Goal: Task Accomplishment & Management: Complete application form

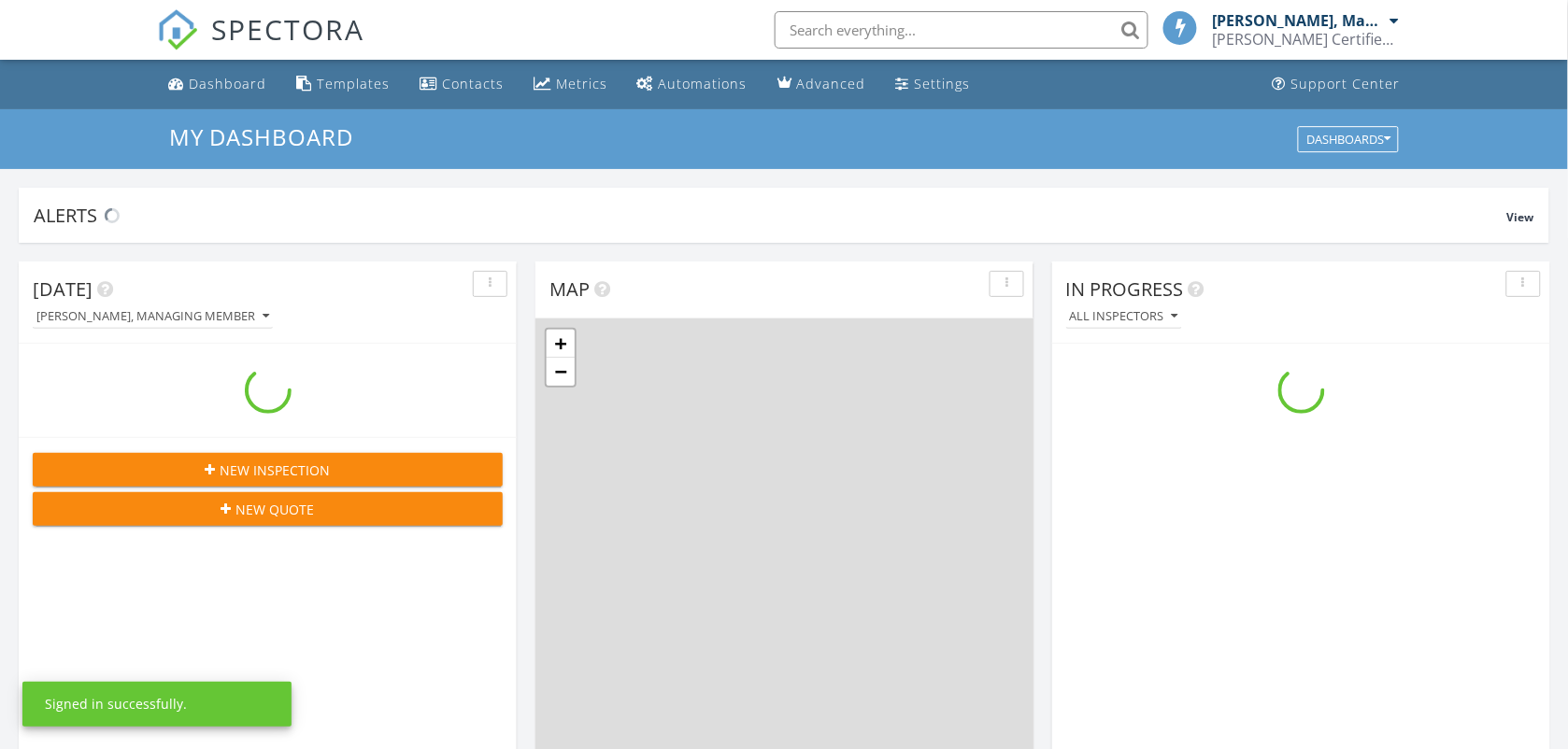
scroll to position [1736, 1604]
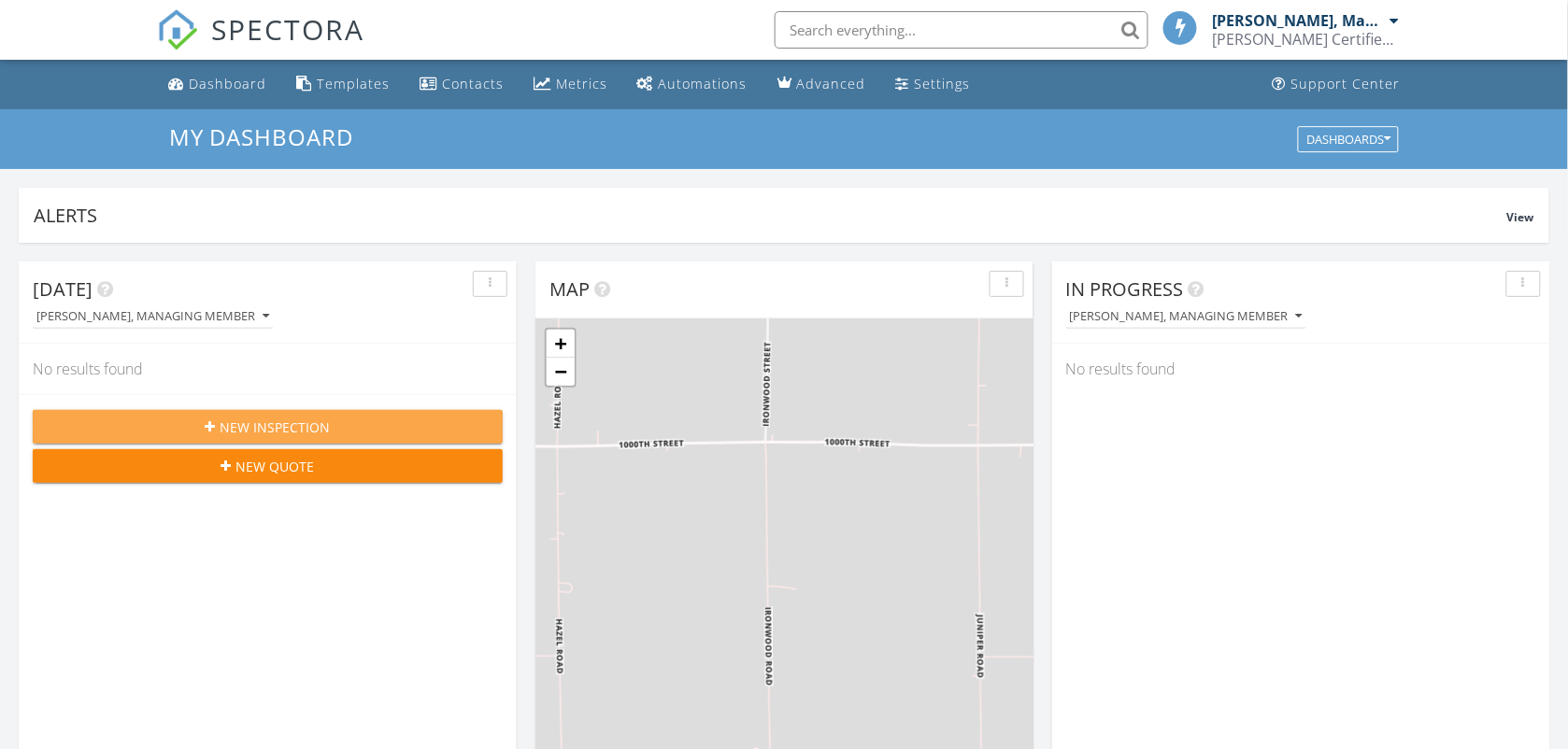
click at [286, 420] on span "New Inspection" at bounding box center [276, 427] width 110 height 20
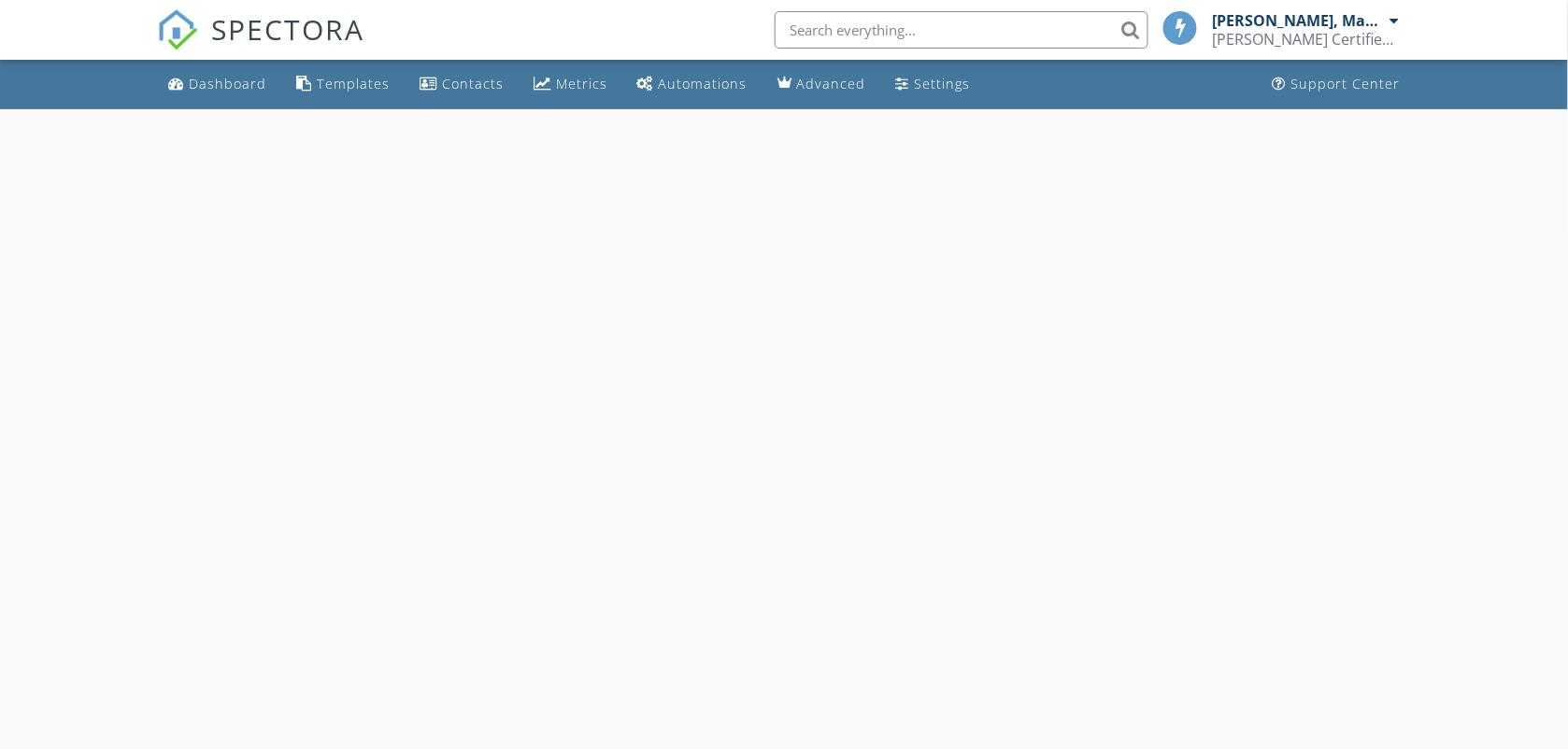
select select "8"
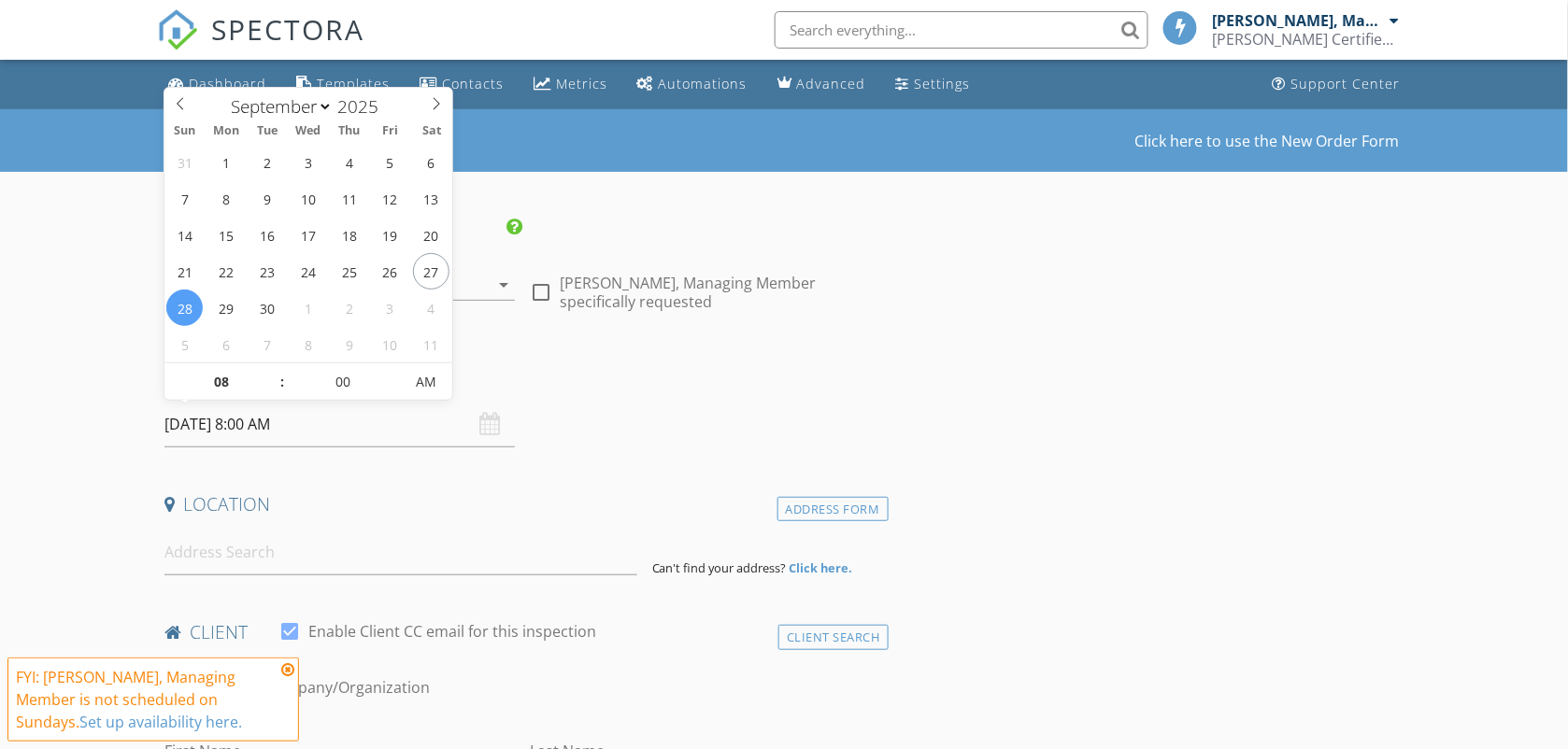
click at [391, 436] on input "09/28/2025 8:00 AM" at bounding box center [340, 424] width 351 height 46
type input "09/30/2025 8:00 AM"
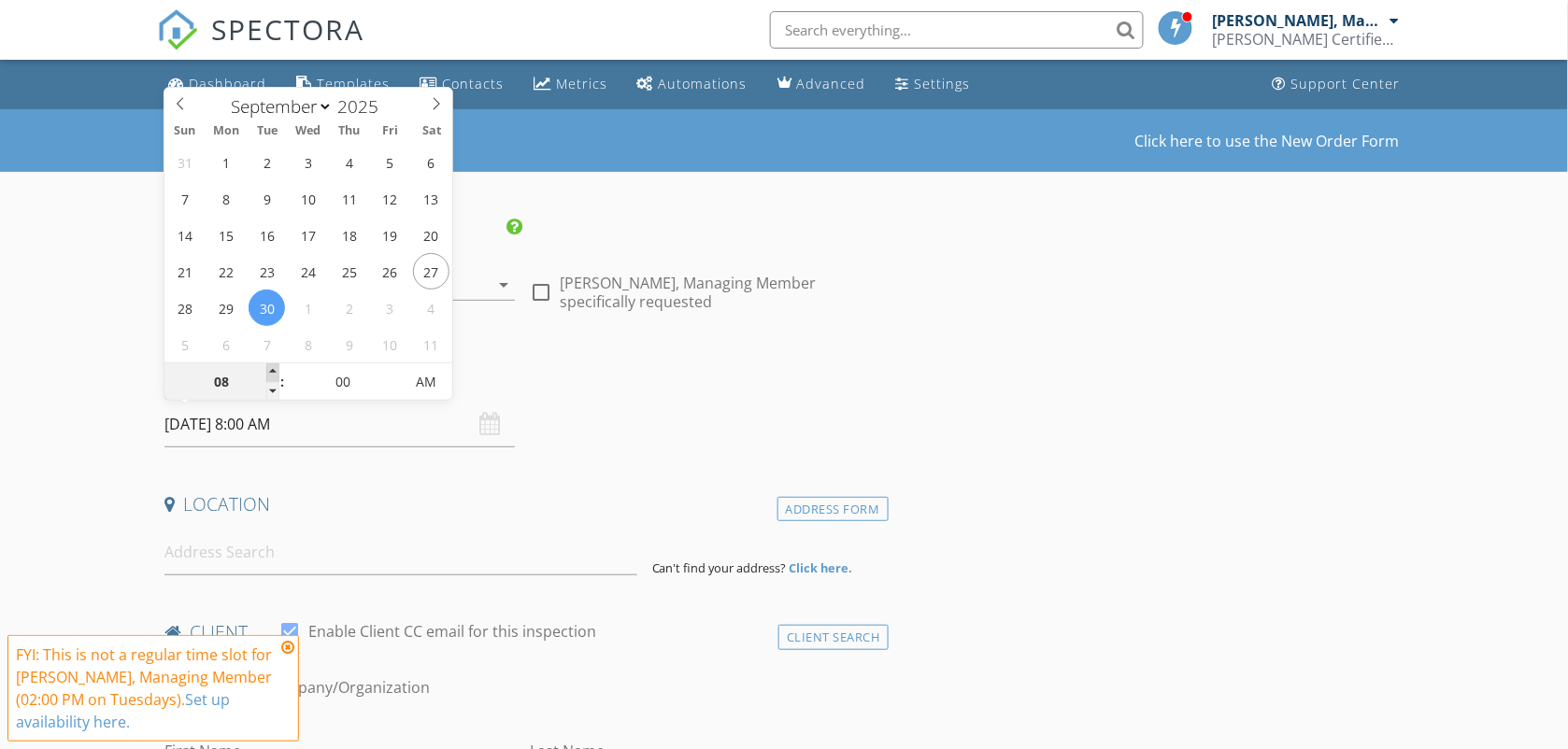
type input "09"
type input "09/30/2025 9:00 AM"
click at [274, 367] on span at bounding box center [272, 372] width 13 height 19
type input "10"
type input "09/30/2025 10:00 AM"
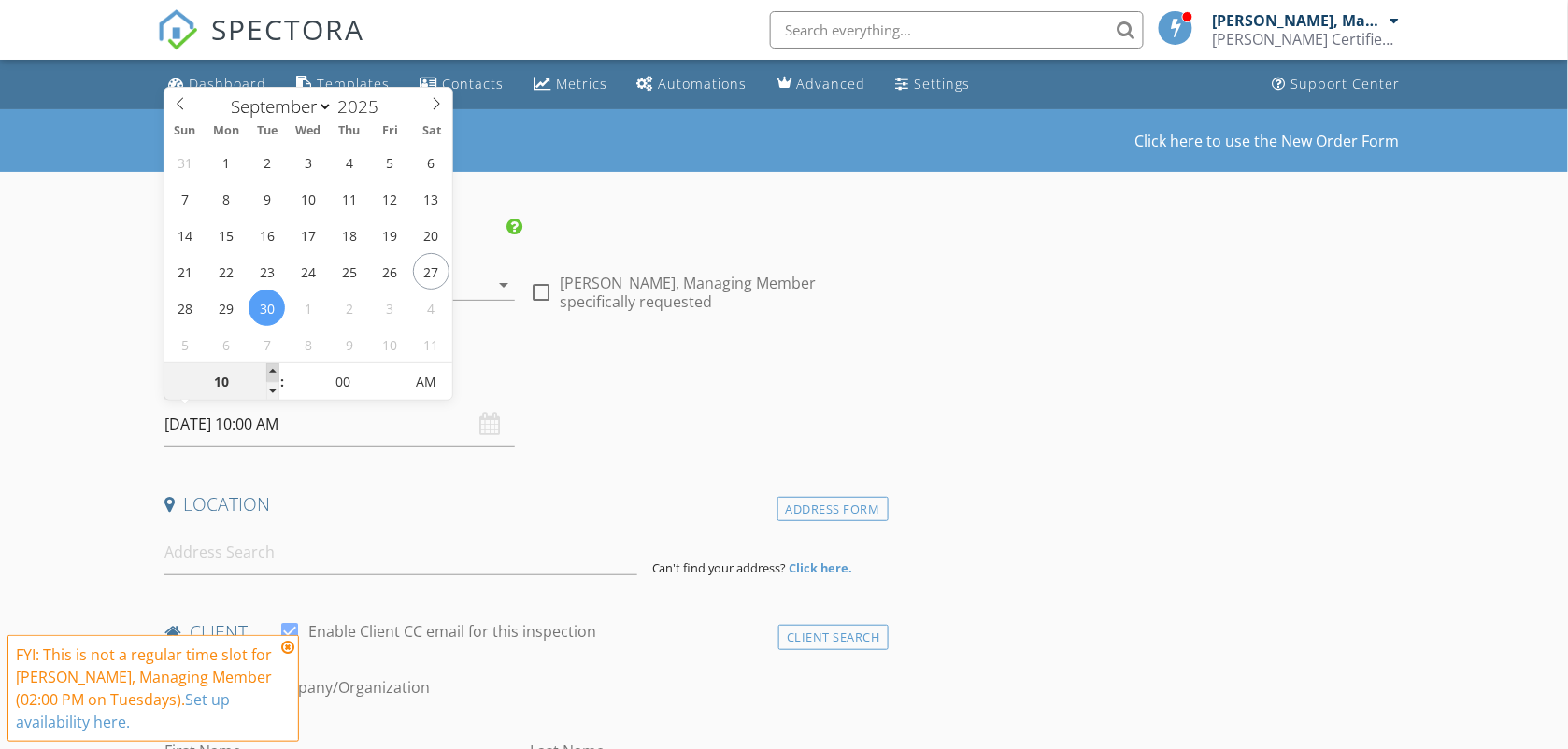
click at [274, 367] on span at bounding box center [272, 372] width 13 height 19
type input "11"
type input "09/30/2025 11:00 AM"
click at [274, 367] on span at bounding box center [272, 372] width 13 height 19
type input "12"
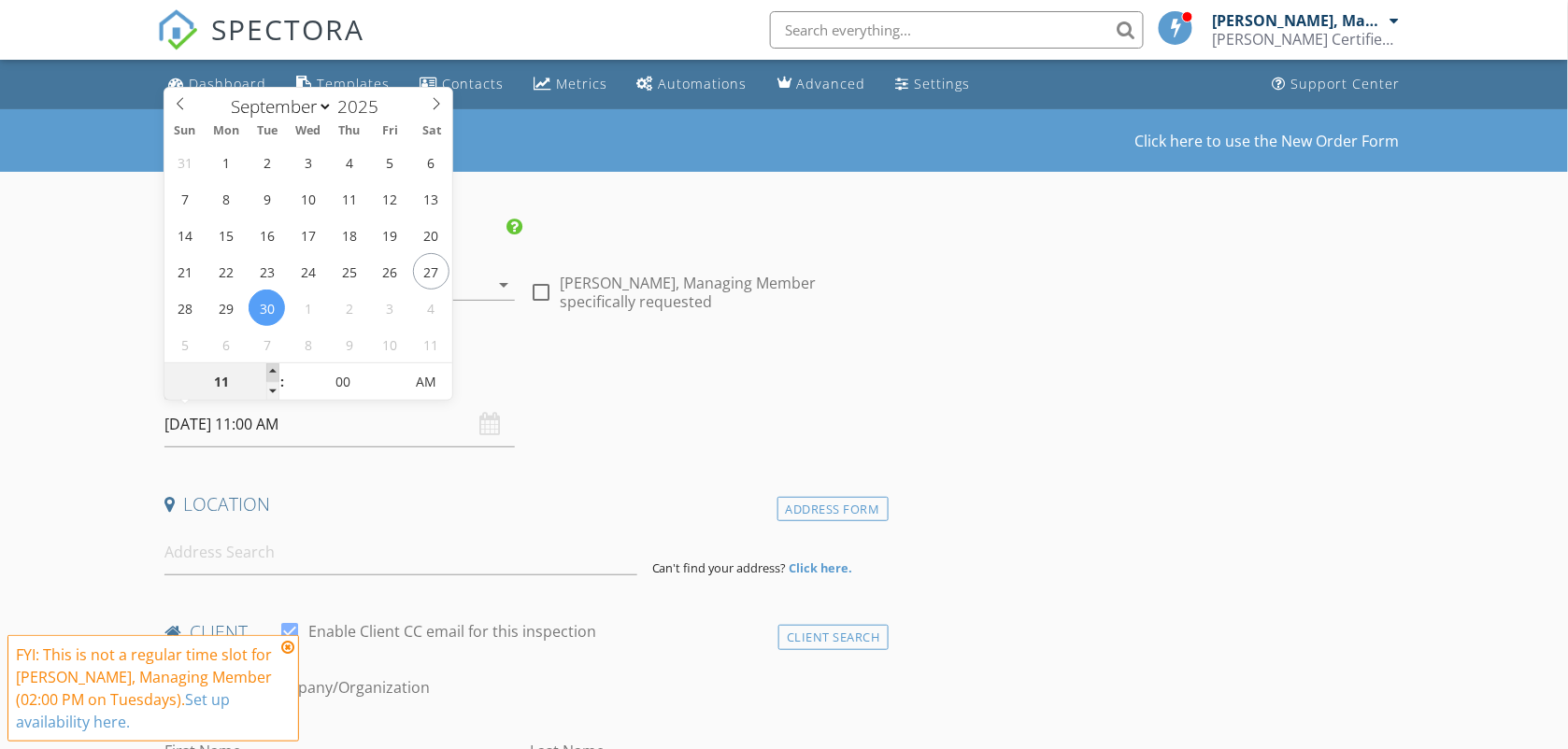
type input "[DATE] 12:00 PM"
click at [274, 367] on span at bounding box center [272, 372] width 13 height 19
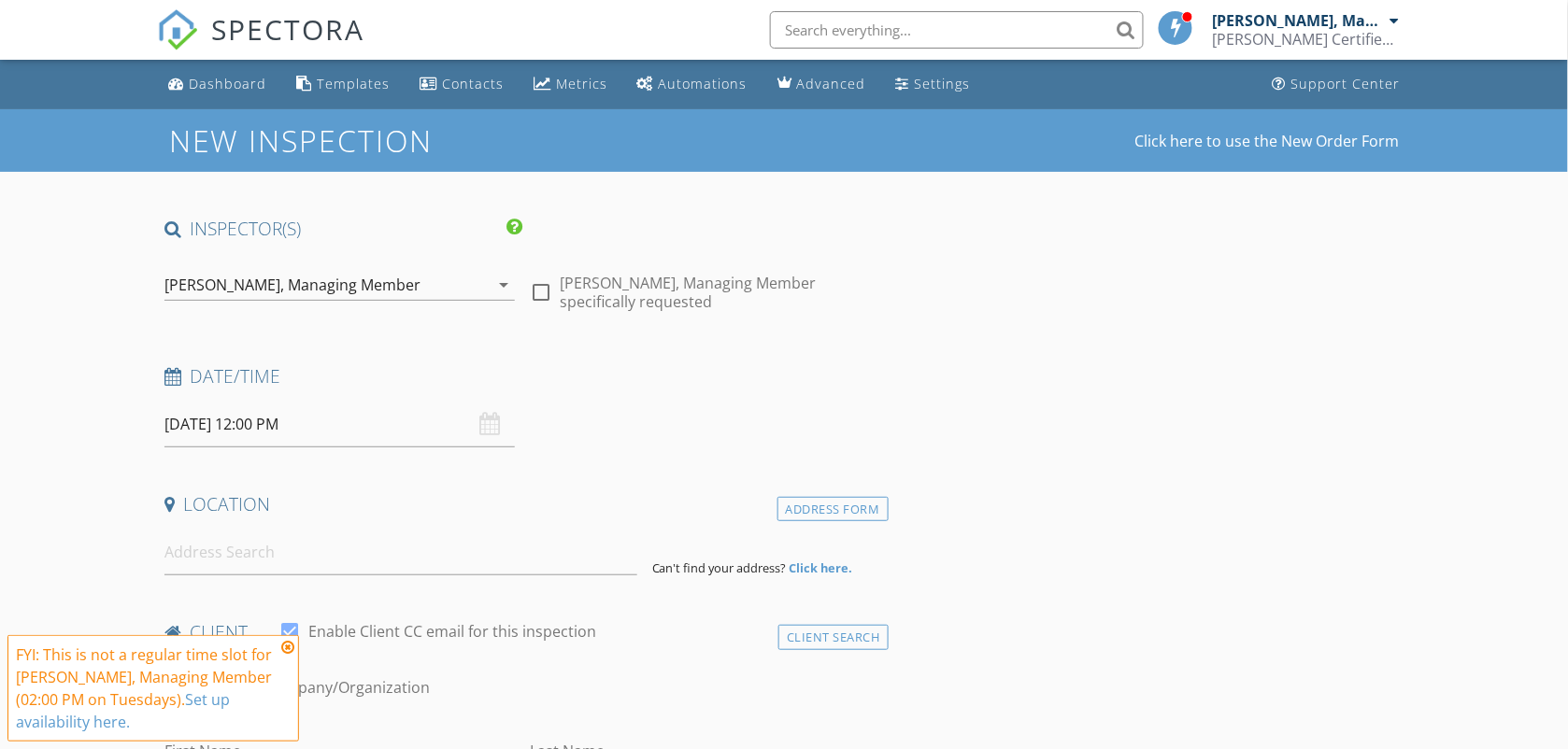
click at [288, 642] on icon at bounding box center [287, 647] width 13 height 15
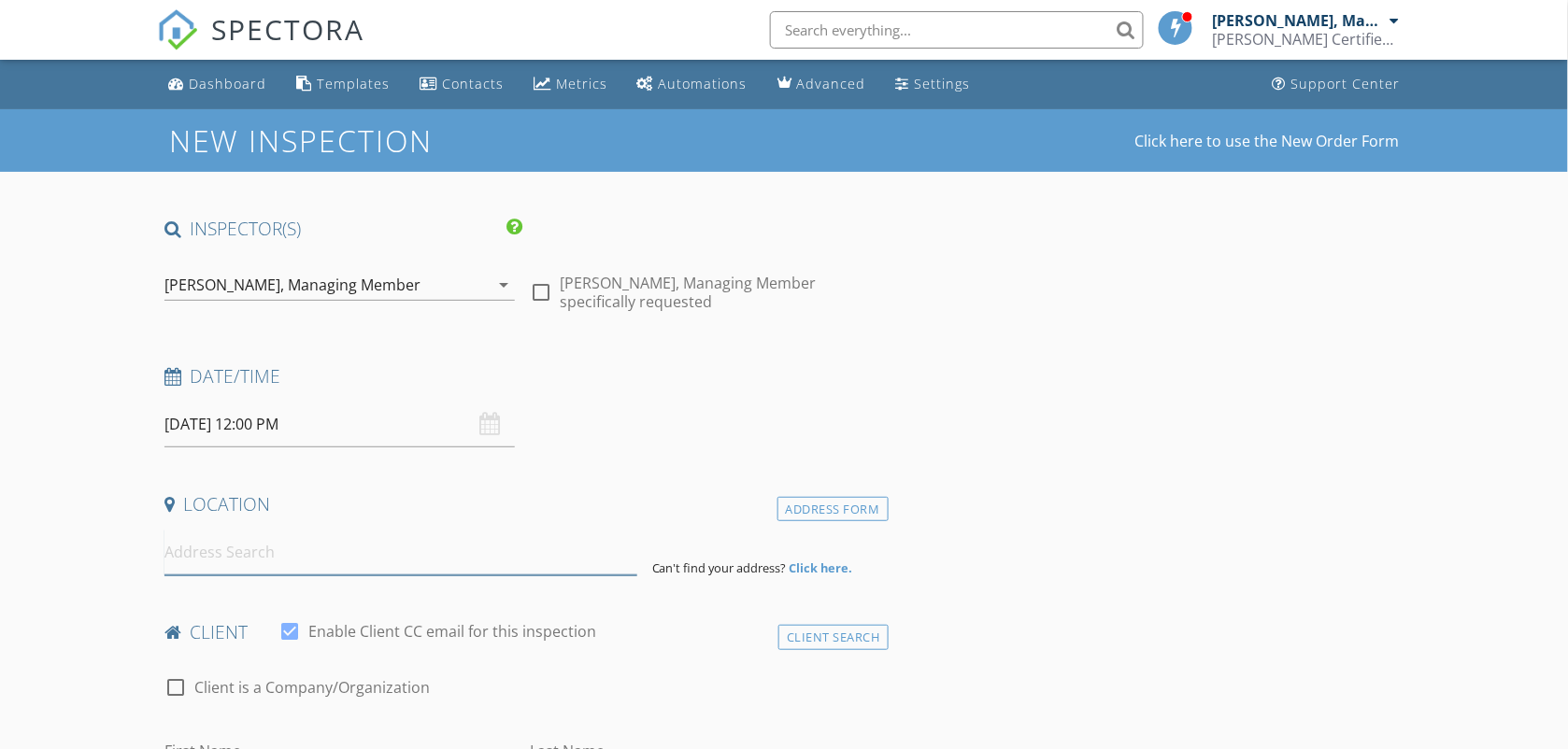
click at [285, 547] on input at bounding box center [400, 553] width 472 height 46
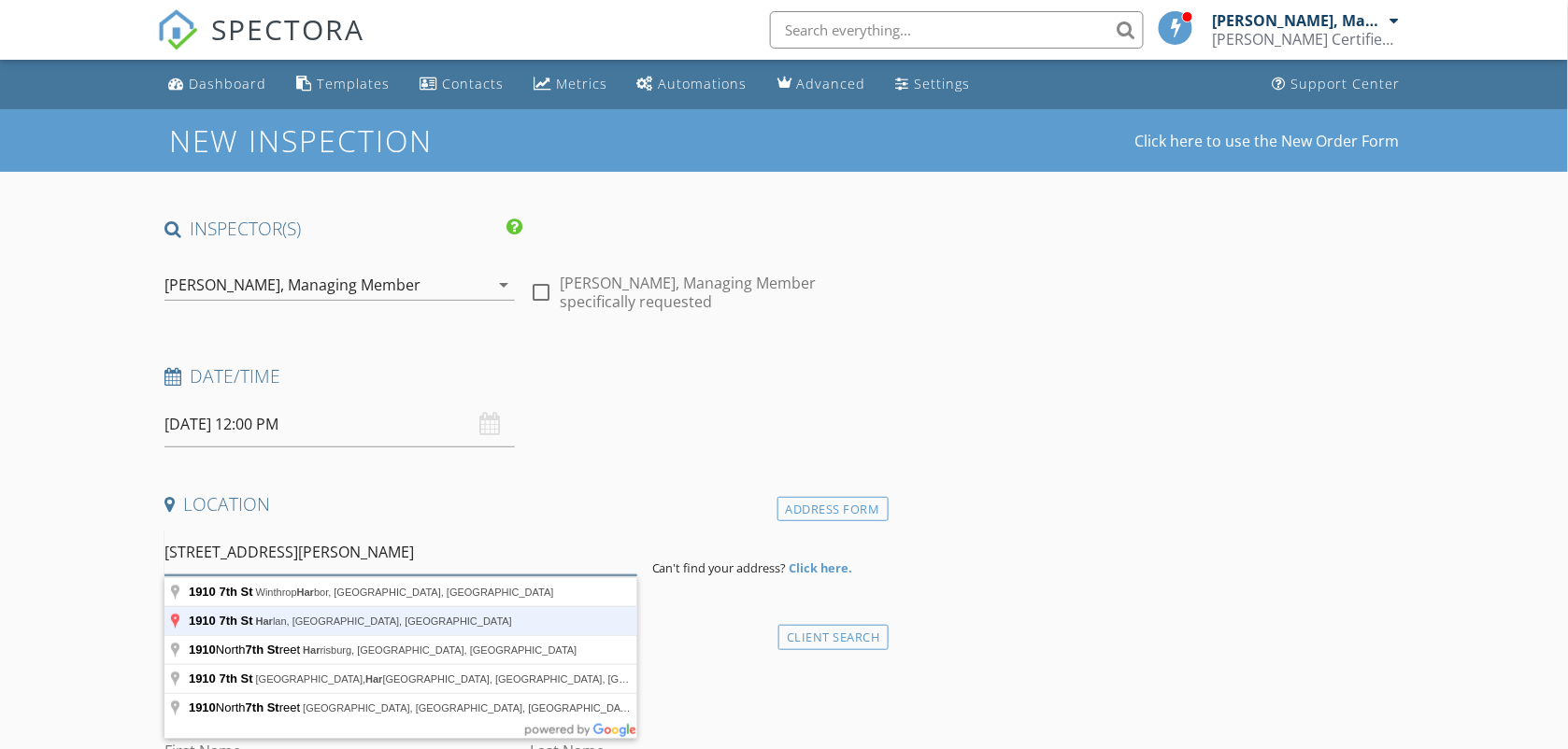
type input "1910 7th St, Harlan, IA, USA"
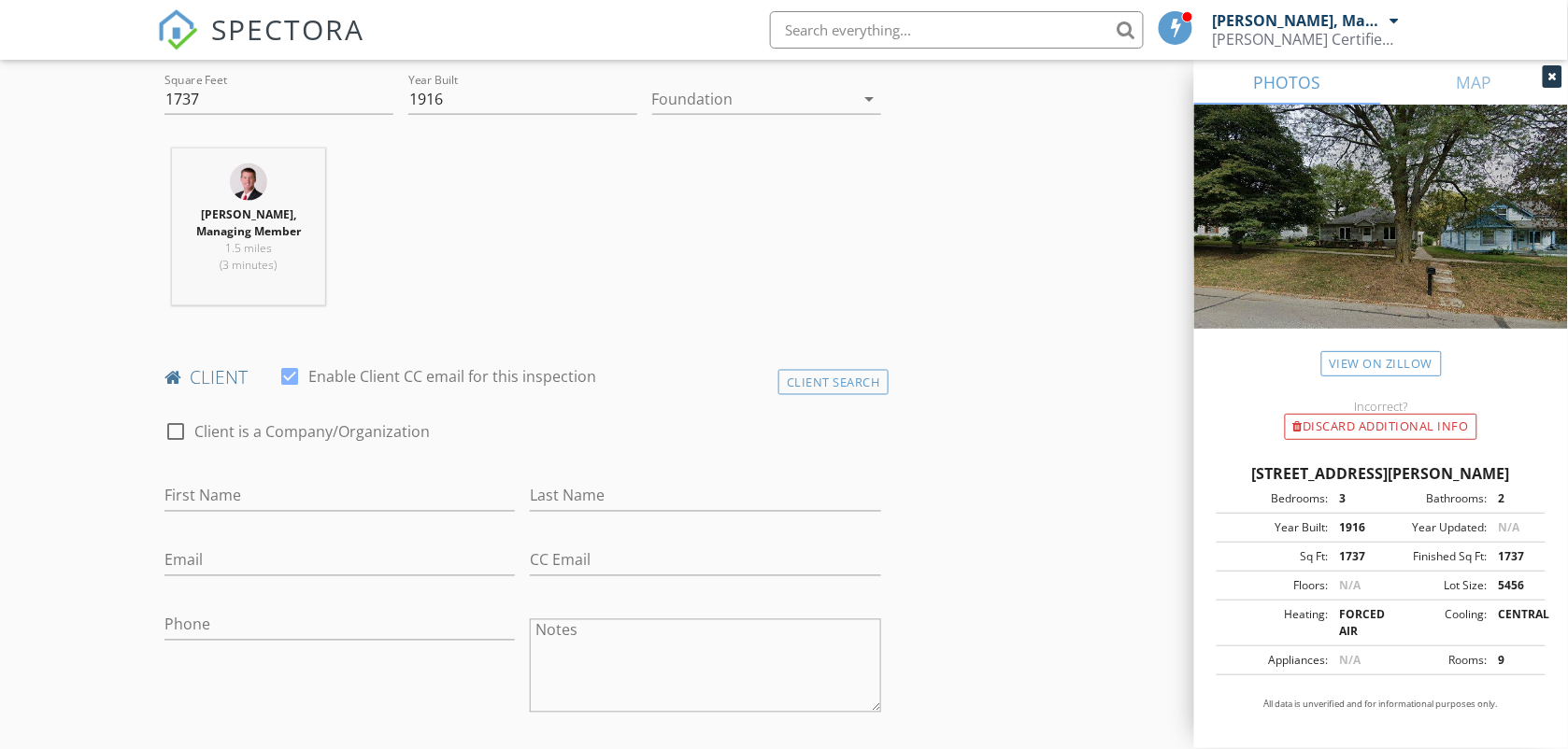
scroll to position [701, 0]
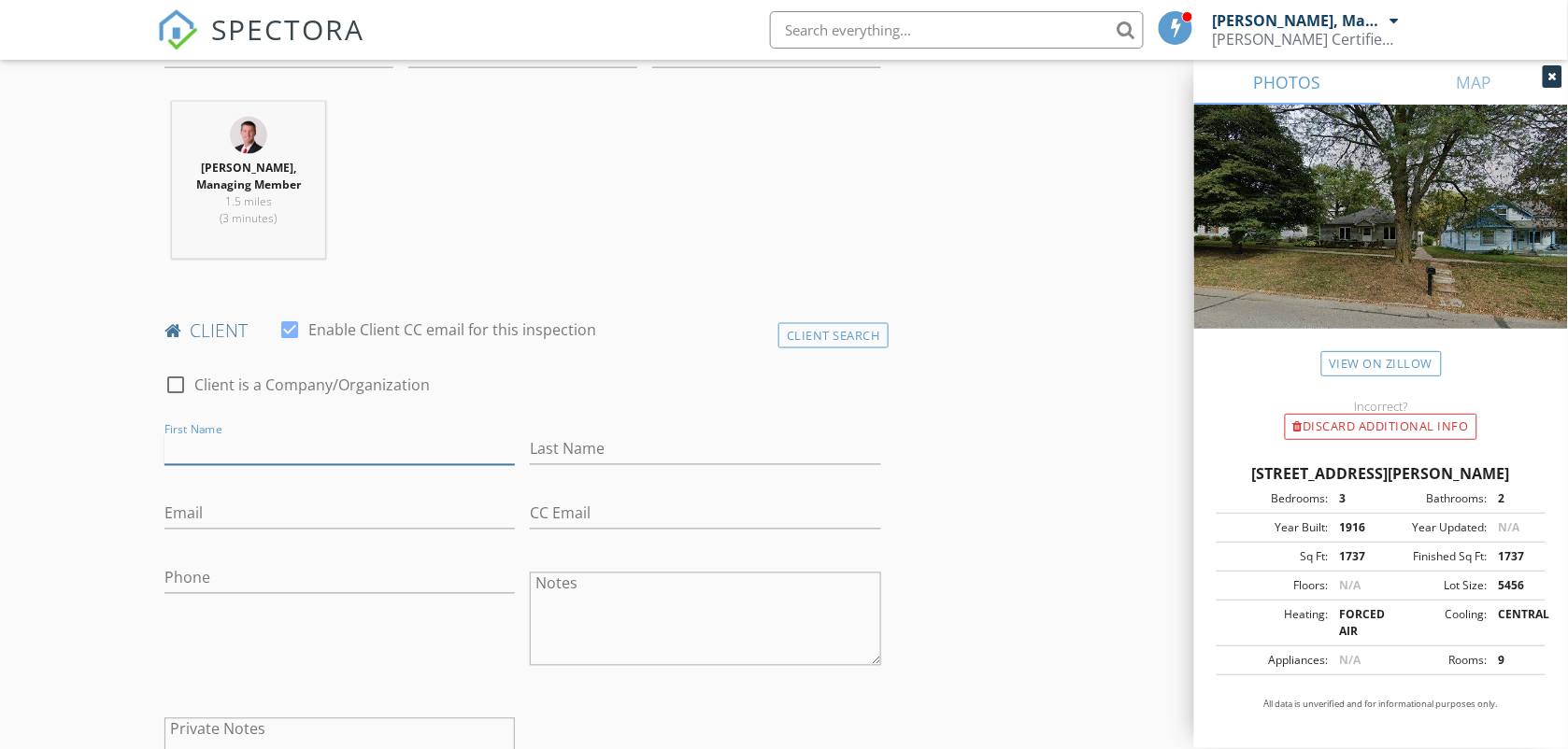
click at [220, 449] on input "First Name" at bounding box center [340, 449] width 351 height 30
type input "Nathan"
type input "Wilson"
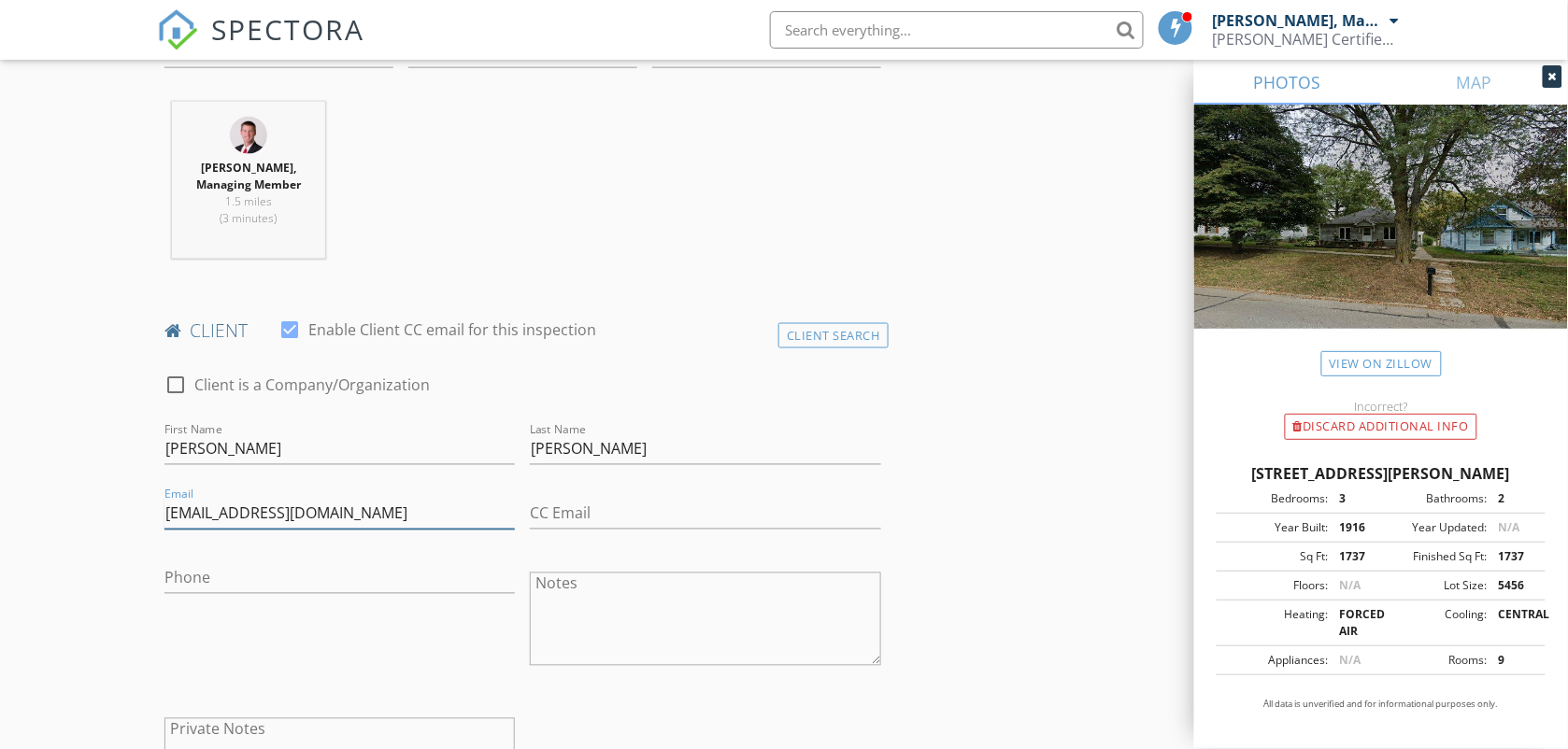
type input "natewil1228@gmail.com"
type input "712-579-8545"
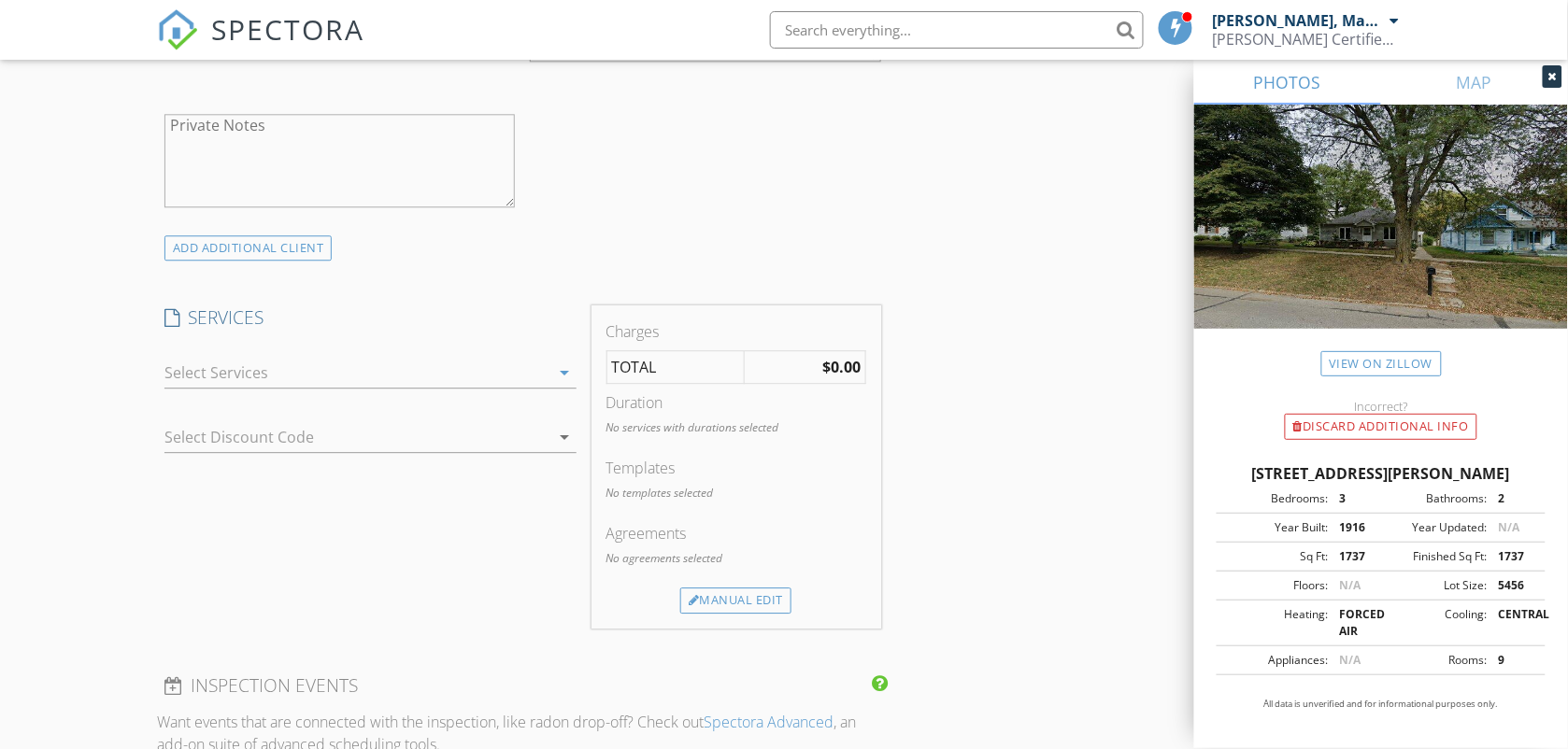
click at [297, 371] on div at bounding box center [356, 372] width 386 height 29
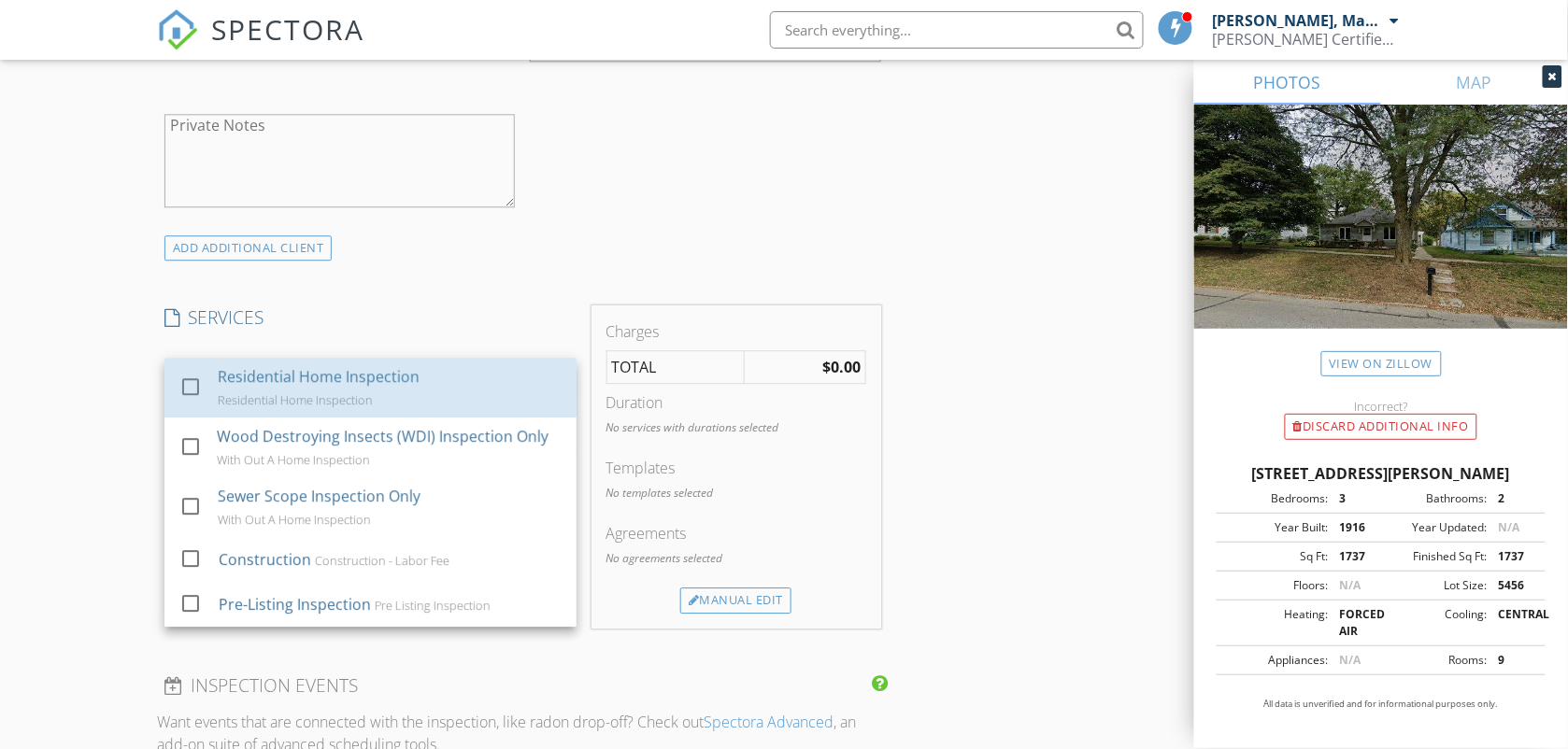
click at [297, 371] on div "Residential Home Inspection" at bounding box center [318, 376] width 202 height 23
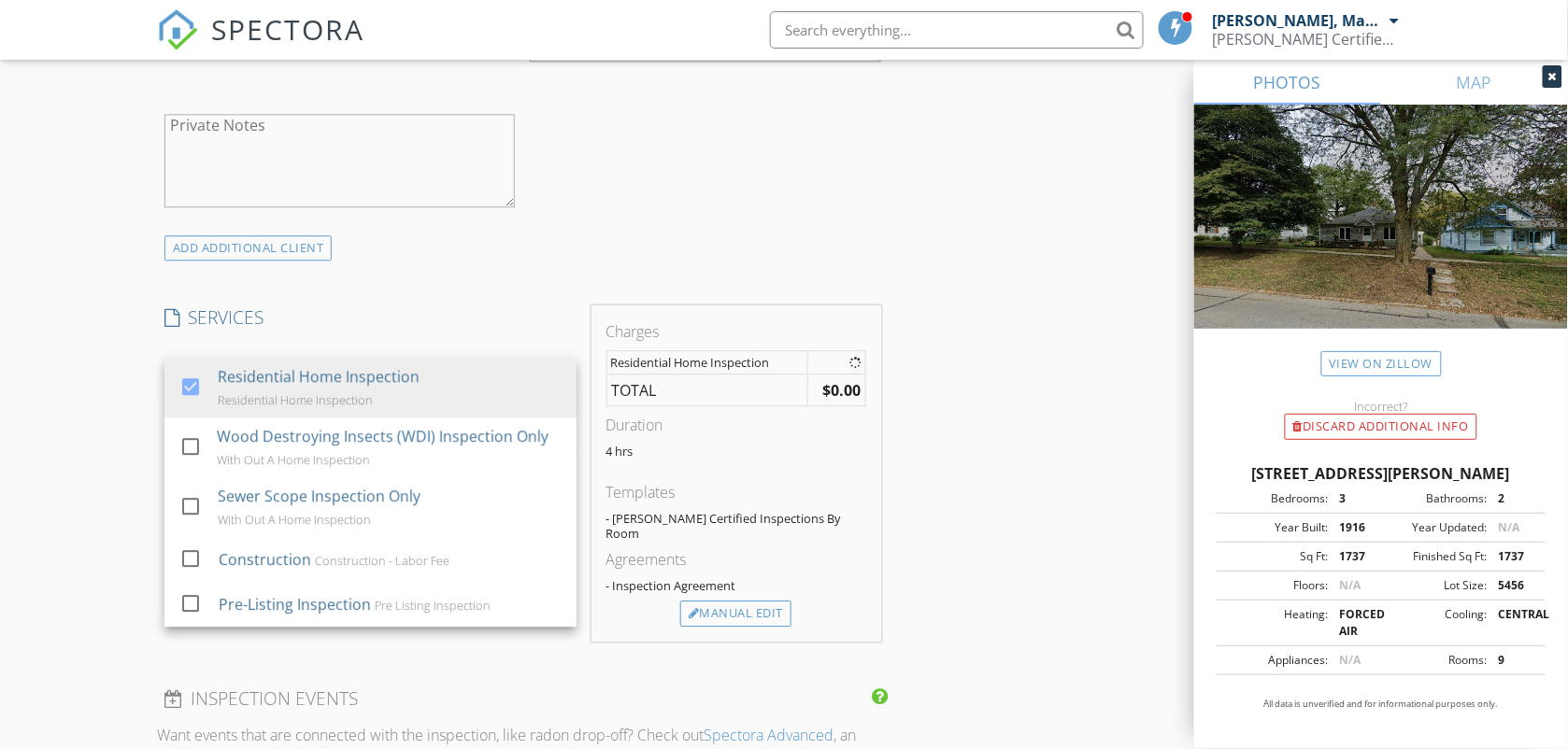
click at [61, 375] on div "New Inspection Click here to use the New Order Form INSPECTOR(S) check_box Mark…" at bounding box center [784, 427] width 1568 height 3245
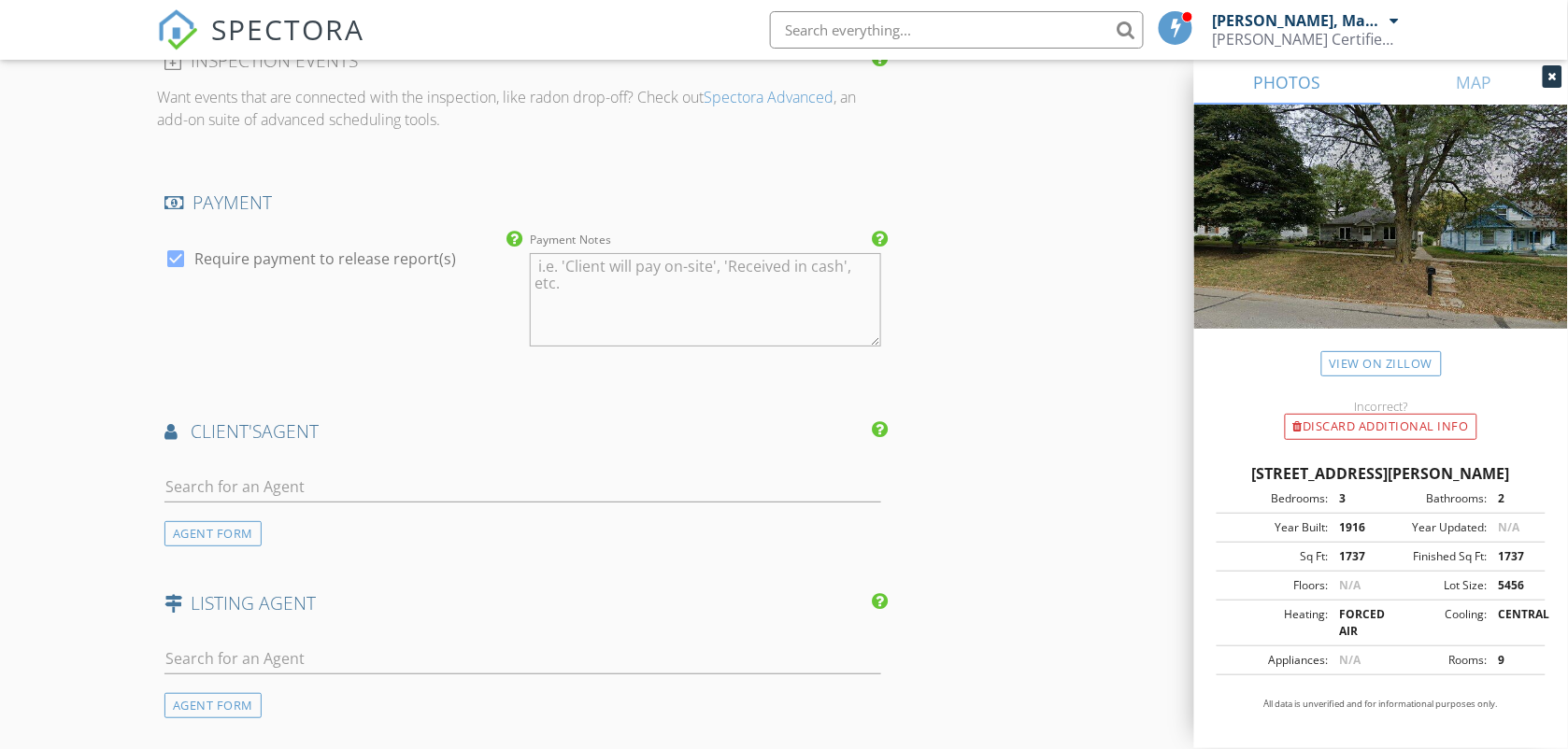
scroll to position [1958, 0]
click at [210, 471] on input "text" at bounding box center [522, 486] width 717 height 30
type input "tab"
click at [249, 508] on div "Tabitha Kephart" at bounding box center [276, 519] width 116 height 23
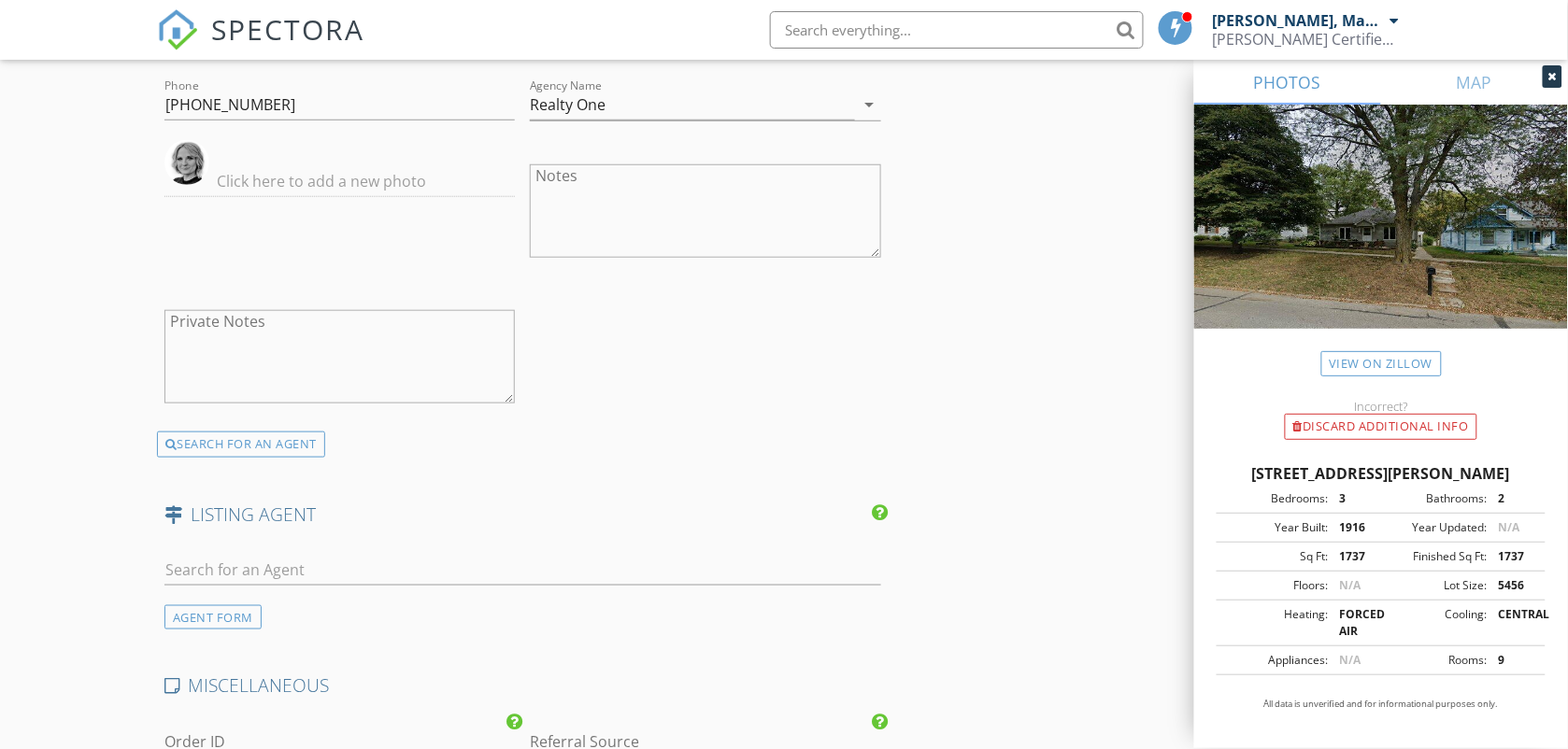
scroll to position [2473, 0]
click at [187, 554] on input "text" at bounding box center [522, 568] width 717 height 30
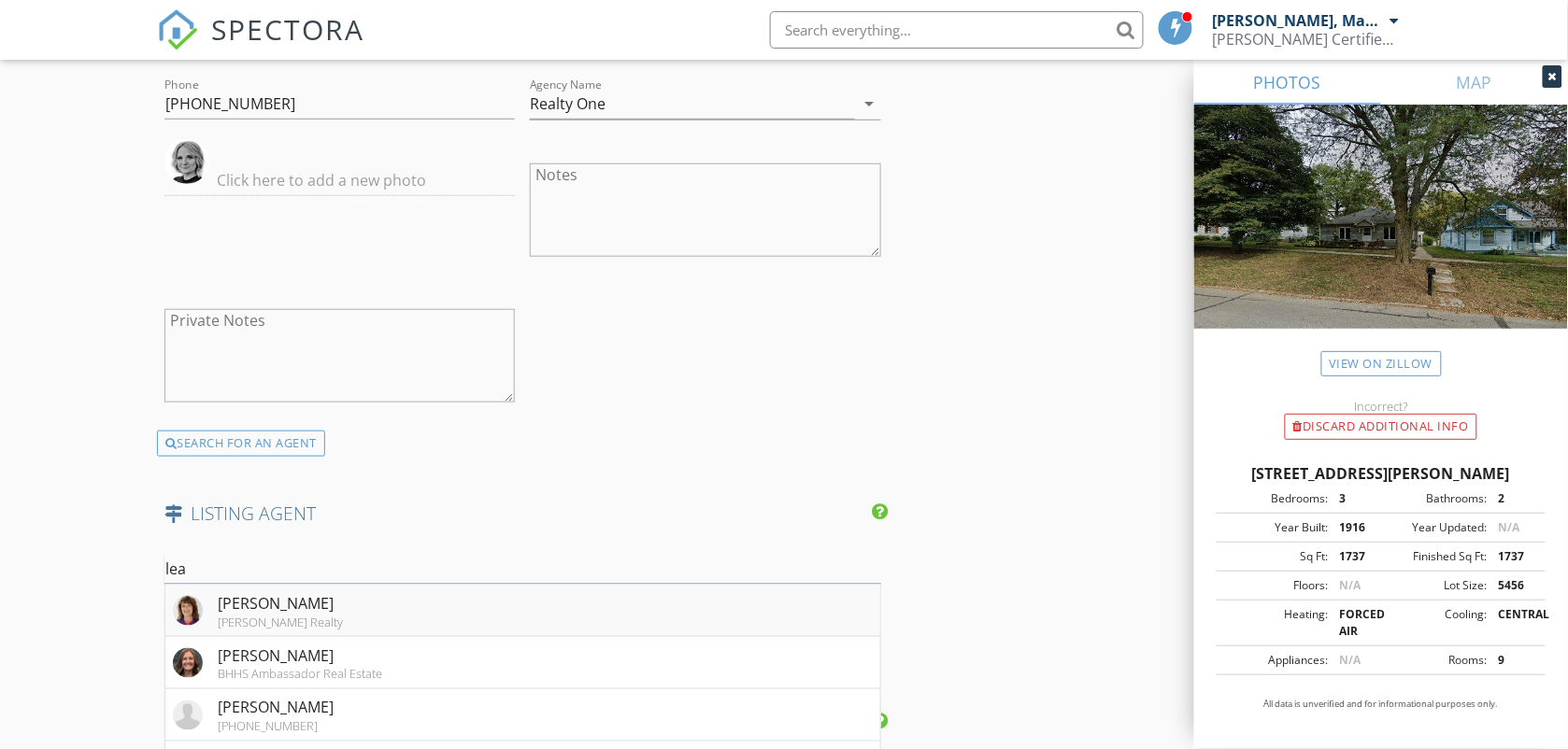
type input "lea"
click at [234, 592] on div "Leanne Travis" at bounding box center [281, 603] width 126 height 23
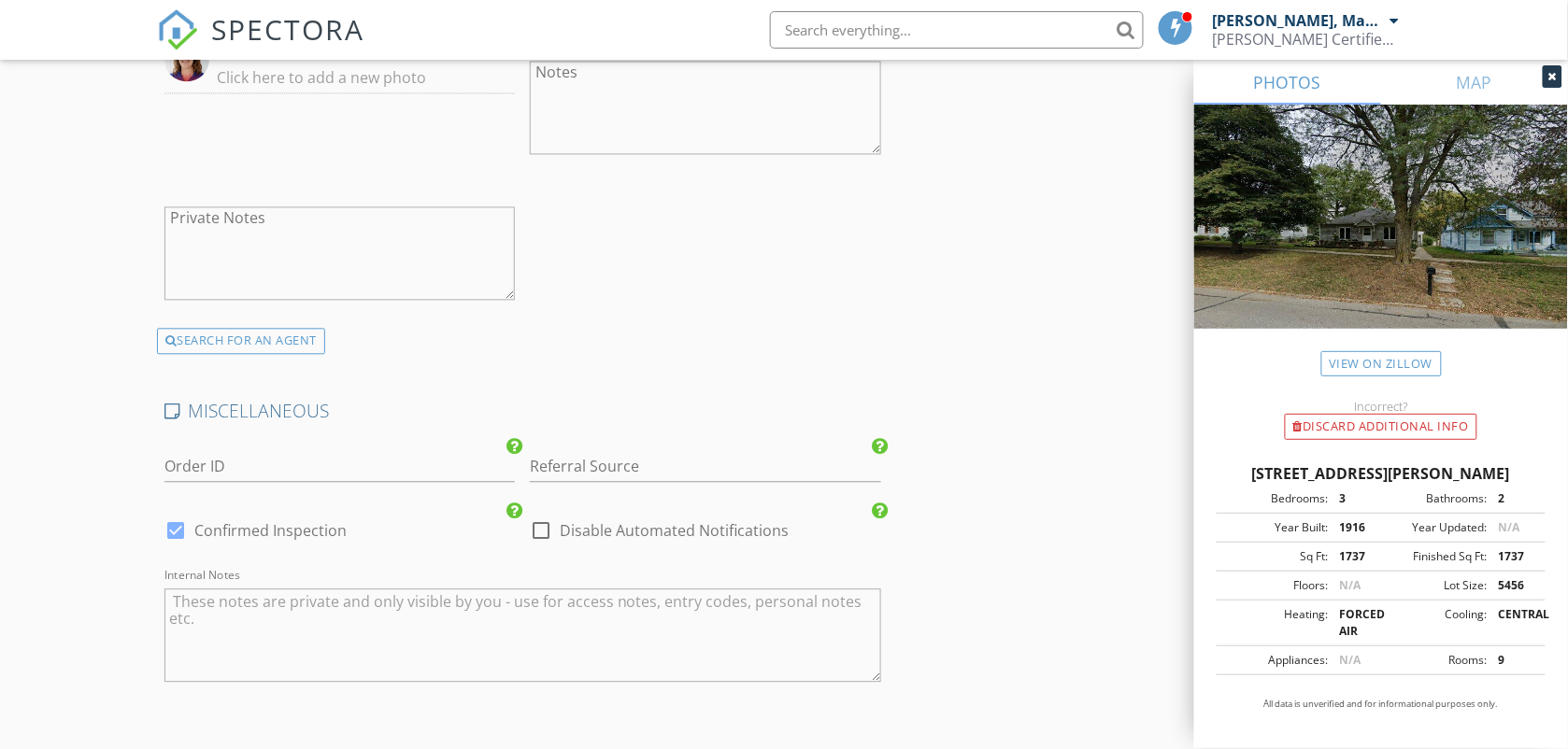
scroll to position [3220, 0]
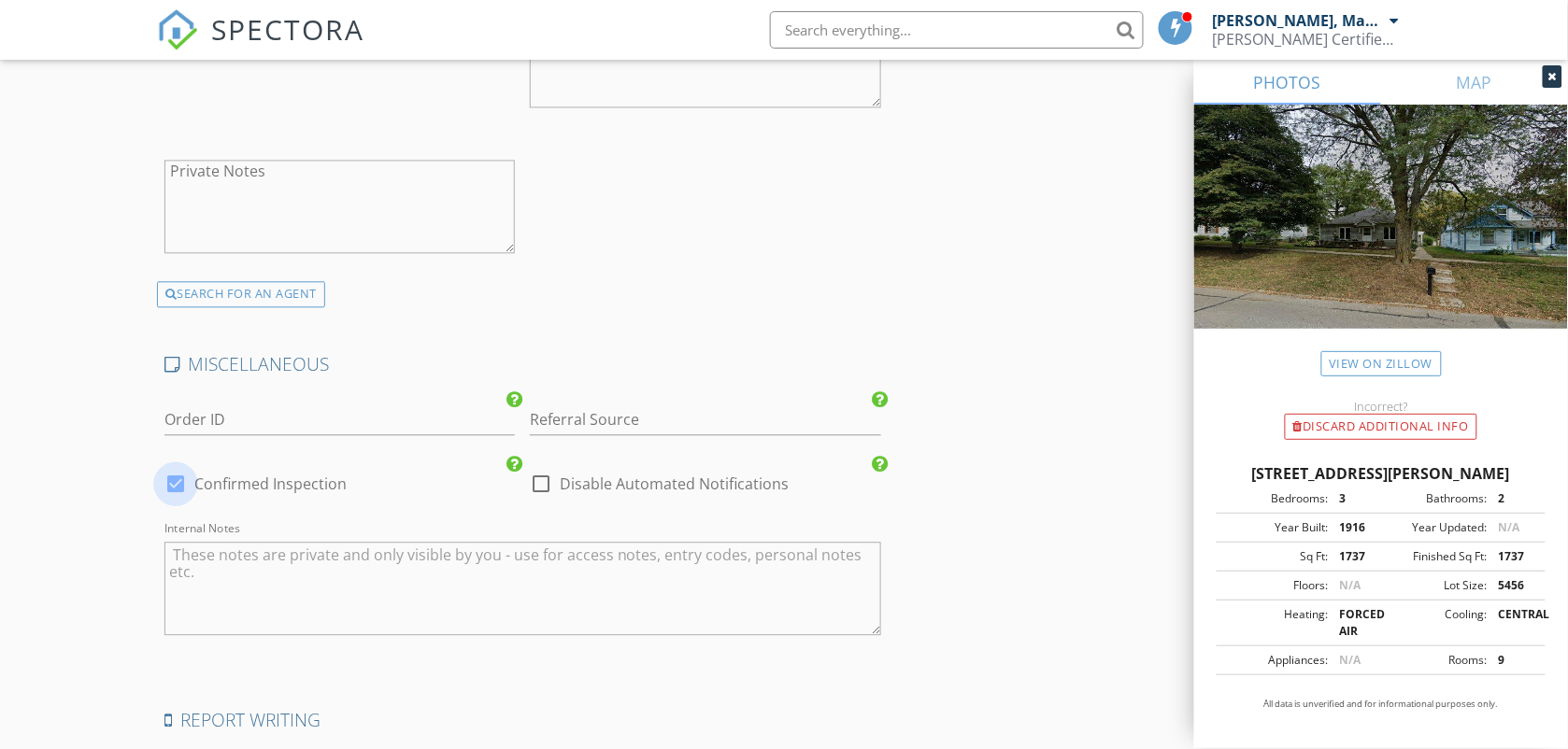
click at [162, 468] on div at bounding box center [176, 484] width 31 height 31
checkbox input "false"
checkbox input "true"
click at [201, 544] on textarea "Internal Notes" at bounding box center [522, 588] width 717 height 93
type textarea "Meet 3:30-4:00"
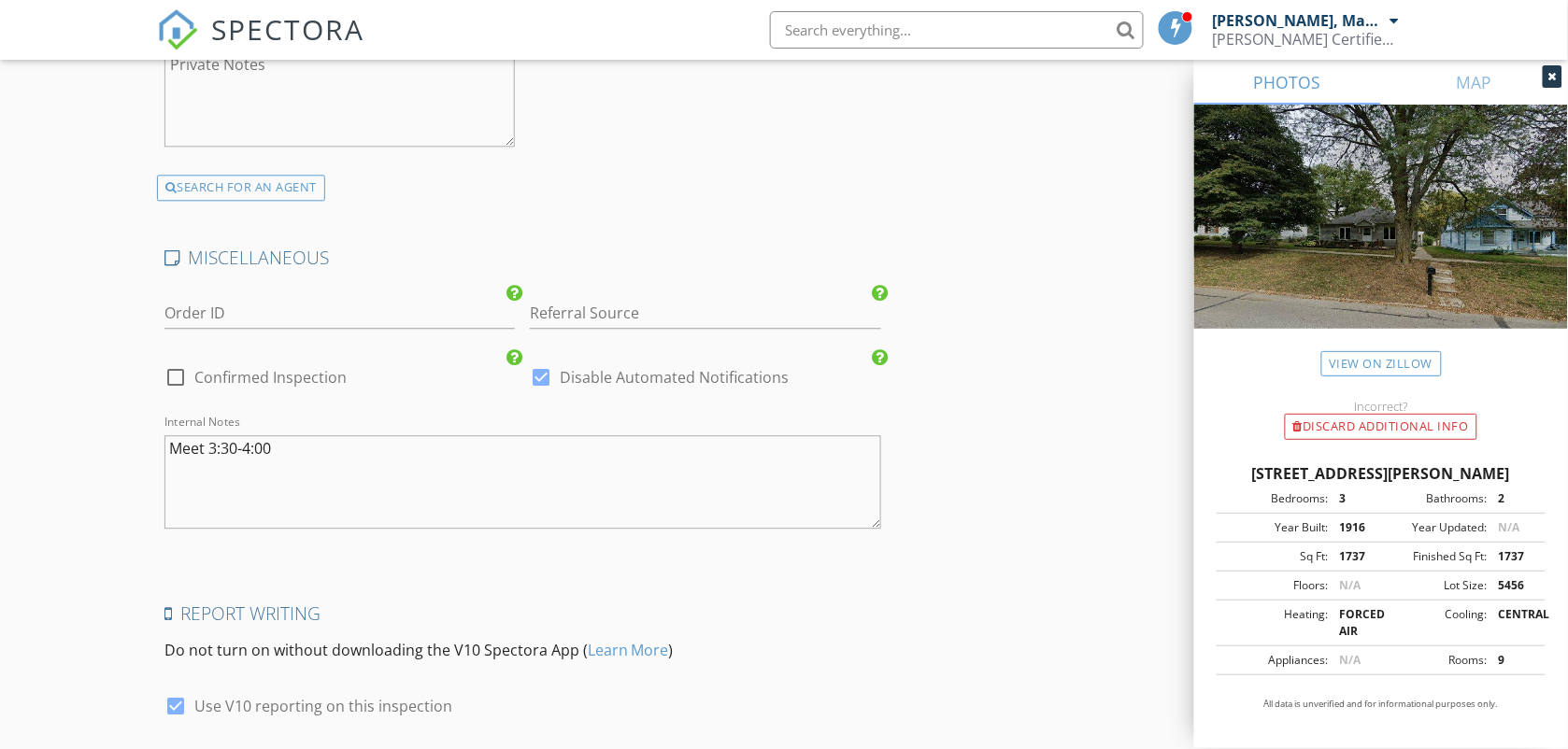
scroll to position [3457, 0]
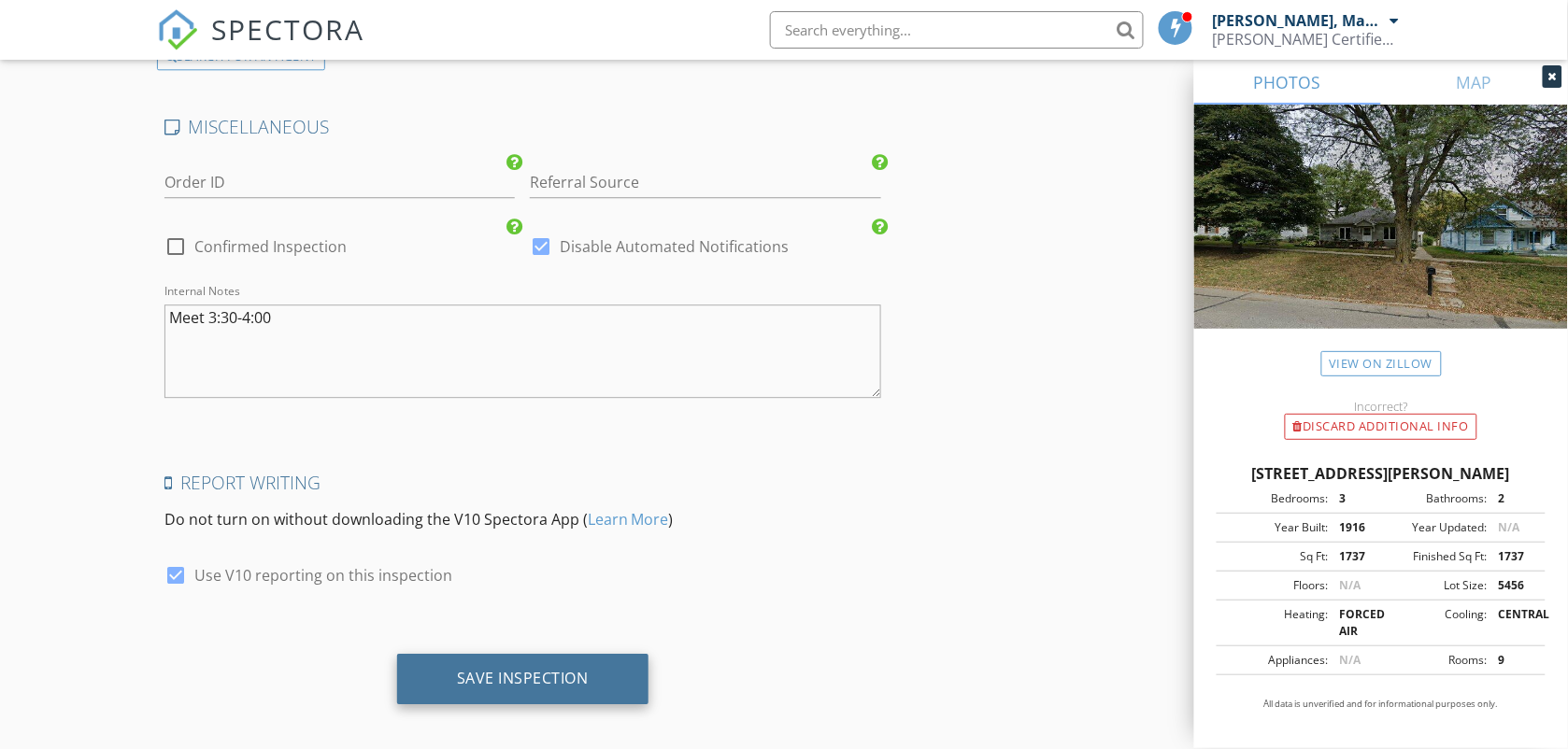
click at [463, 669] on div "Save Inspection" at bounding box center [522, 677] width 132 height 19
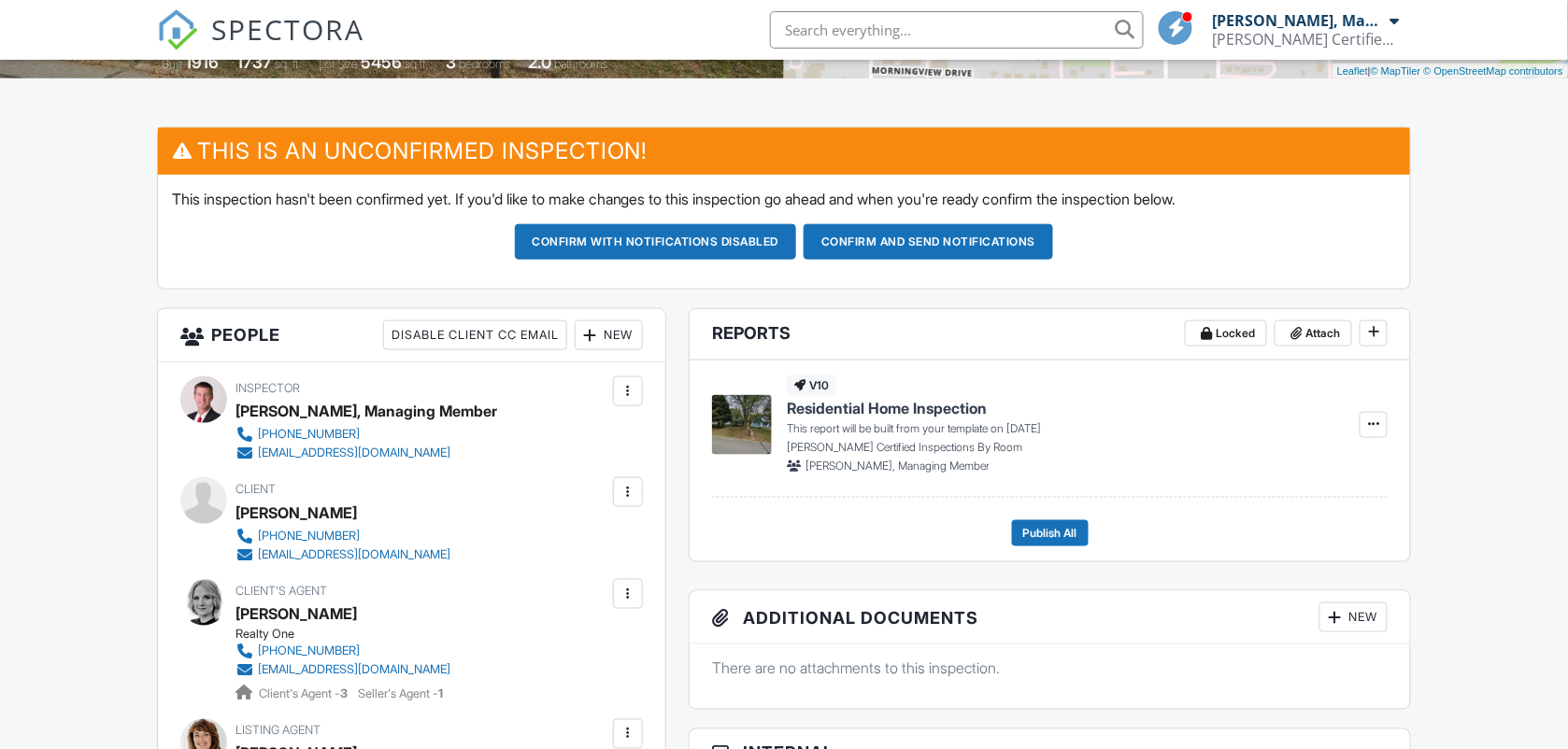
scroll to position [467, 0]
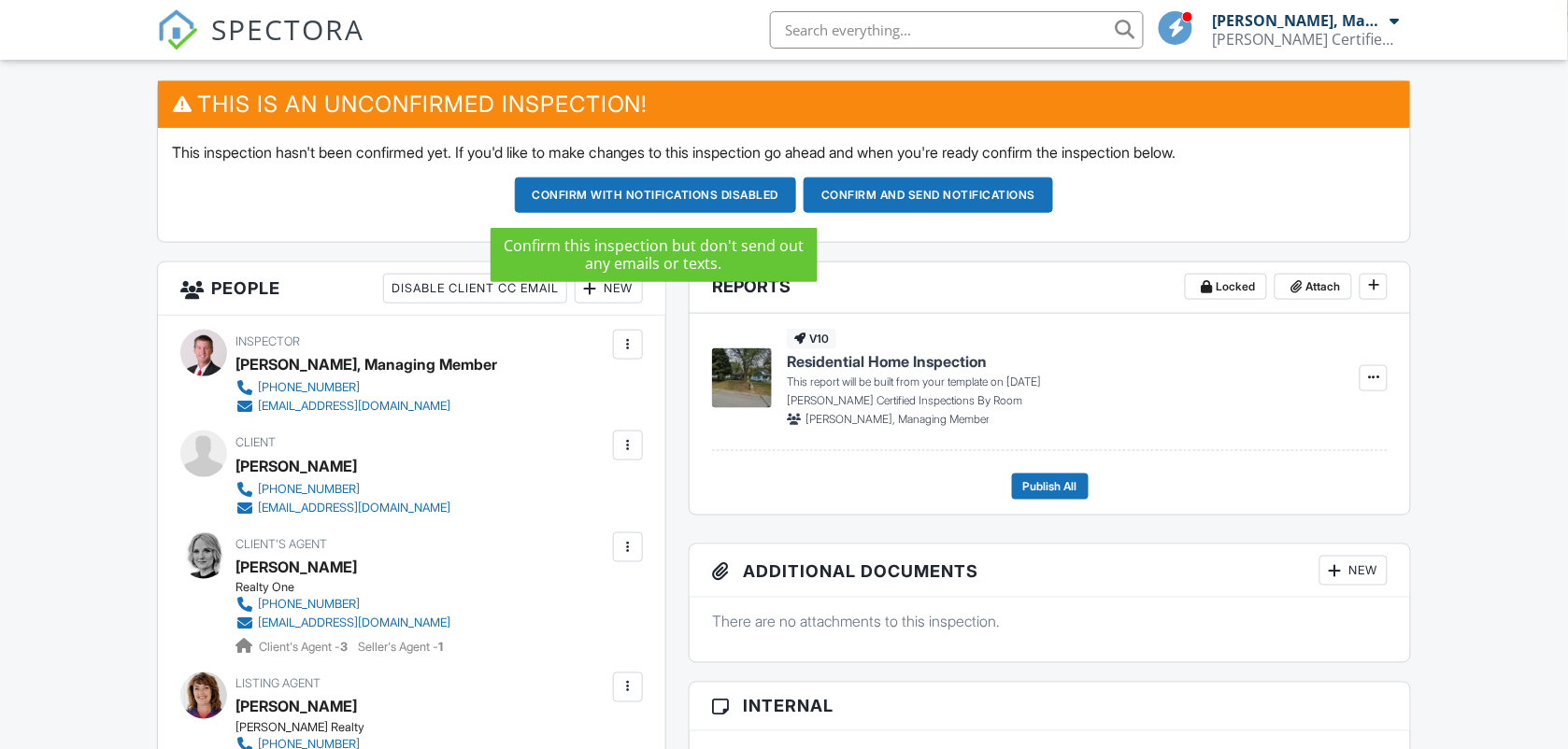
click at [674, 192] on button "Confirm with notifications disabled" at bounding box center [655, 195] width 282 height 35
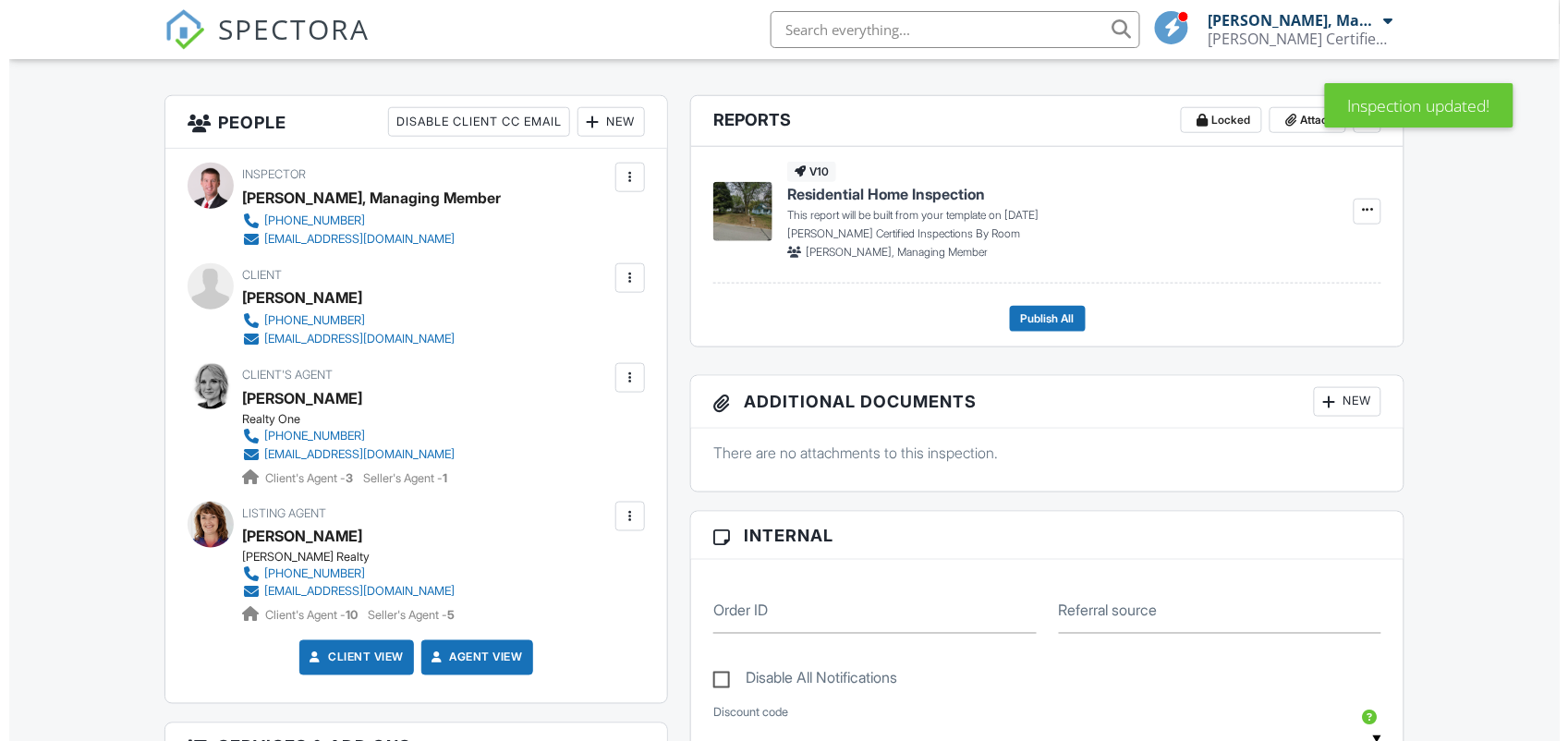
scroll to position [371, 0]
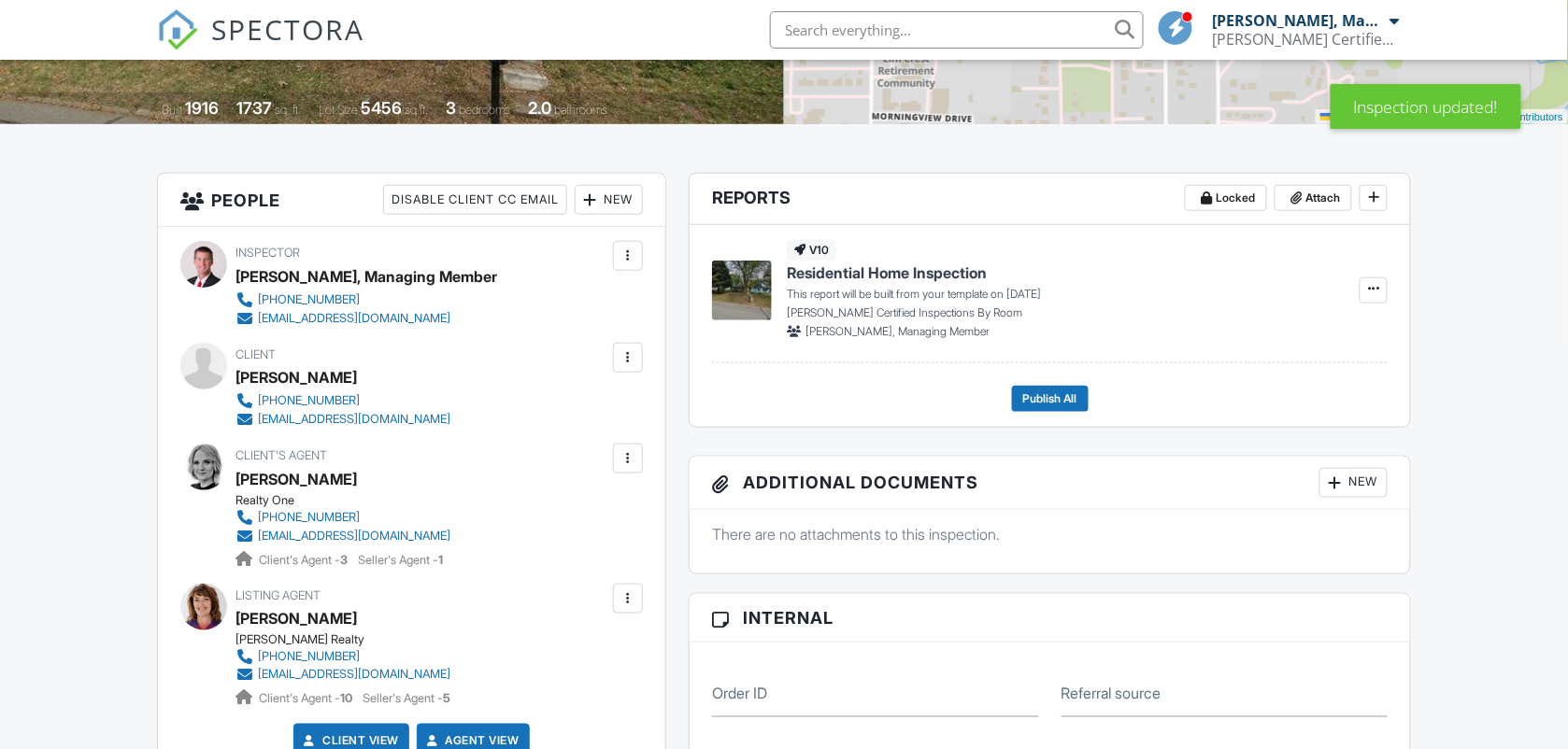
click at [623, 362] on div at bounding box center [627, 357] width 19 height 19
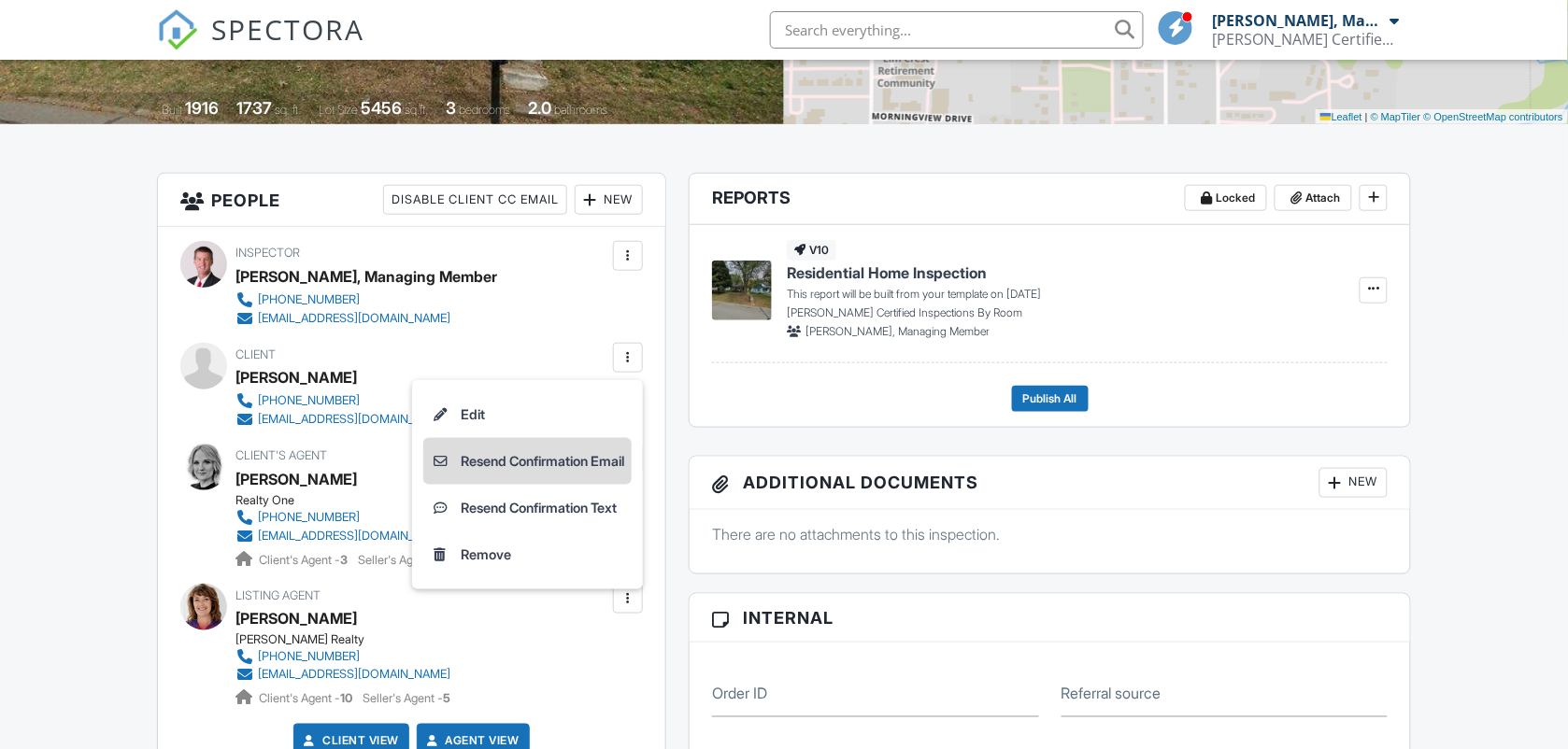
click at [525, 452] on li "Resend Confirmation Email" at bounding box center [527, 461] width 208 height 47
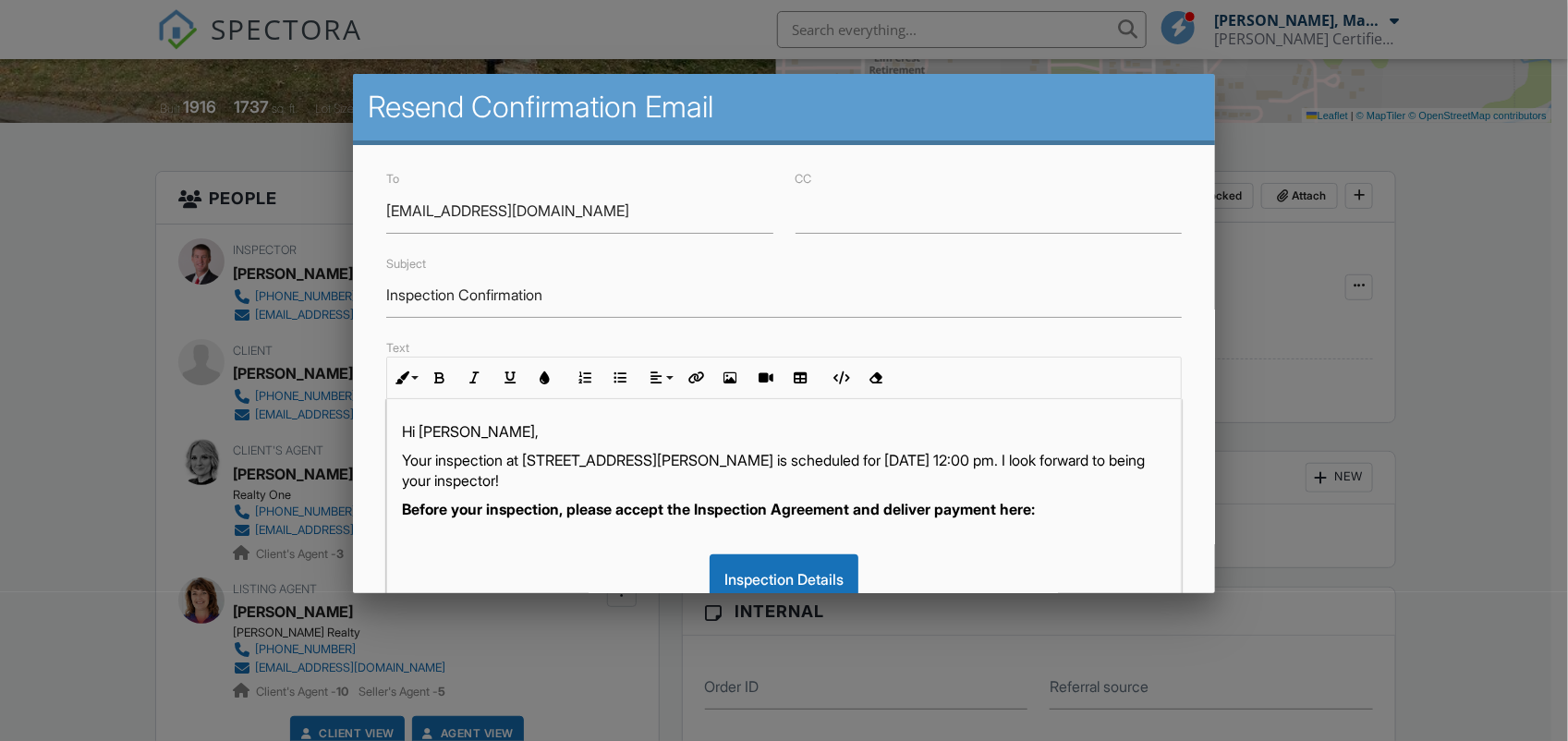
click at [988, 458] on p "Your inspection at [STREET_ADDRESS][PERSON_NAME] is scheduled for [DATE] 12:00 …" at bounding box center [784, 470] width 764 height 42
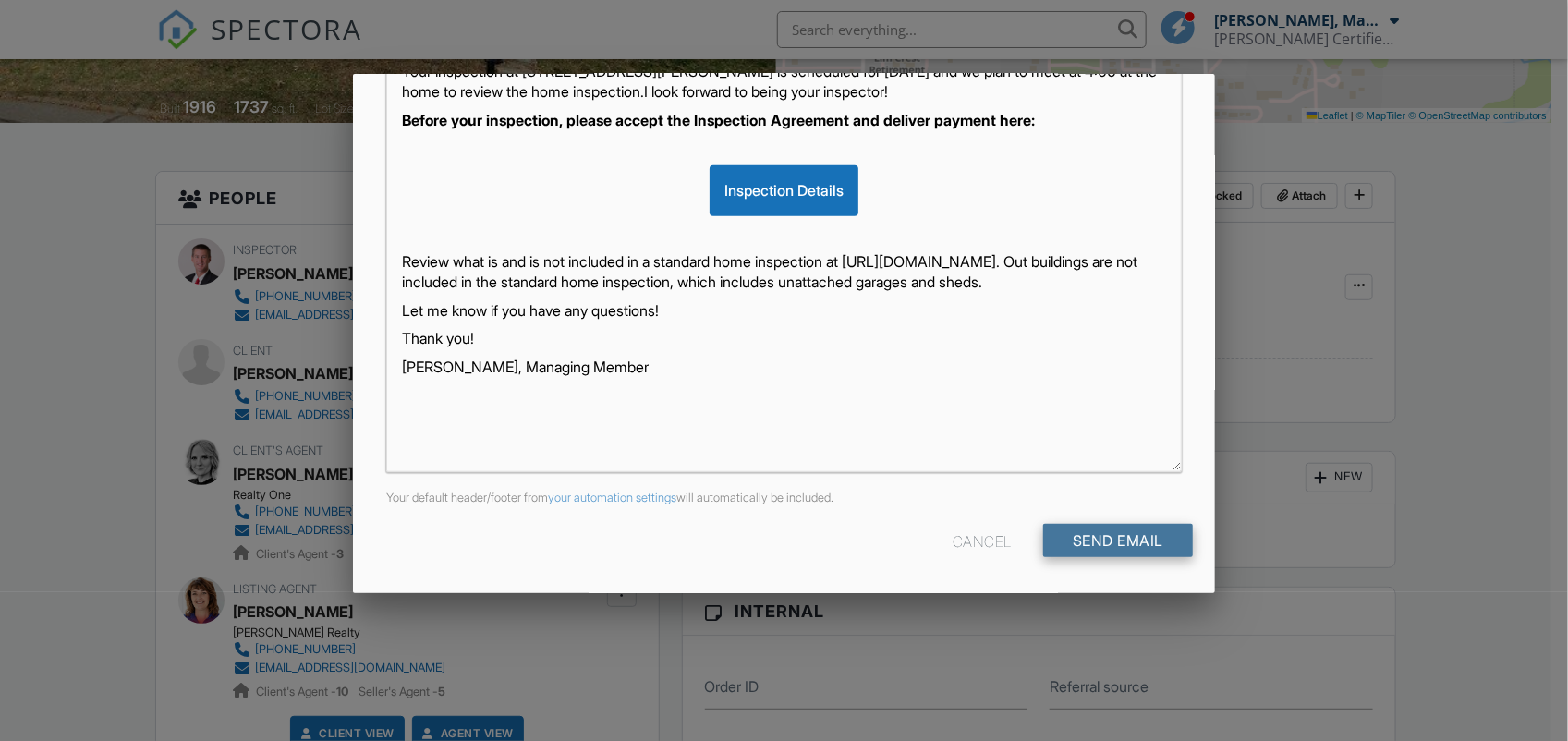
click at [1139, 546] on input "Send Email" at bounding box center [1118, 541] width 150 height 33
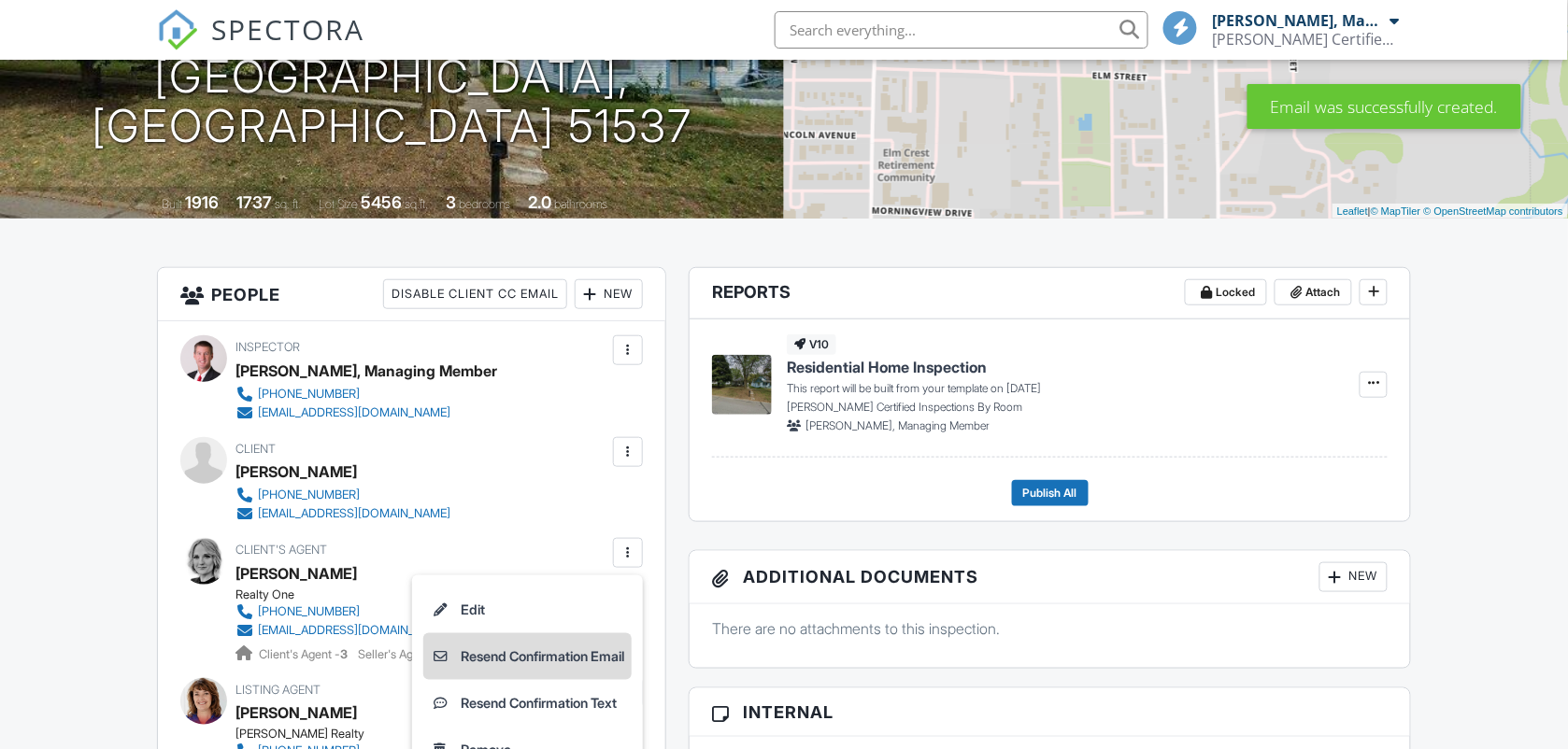
click at [551, 652] on li "Resend Confirmation Email" at bounding box center [527, 657] width 208 height 47
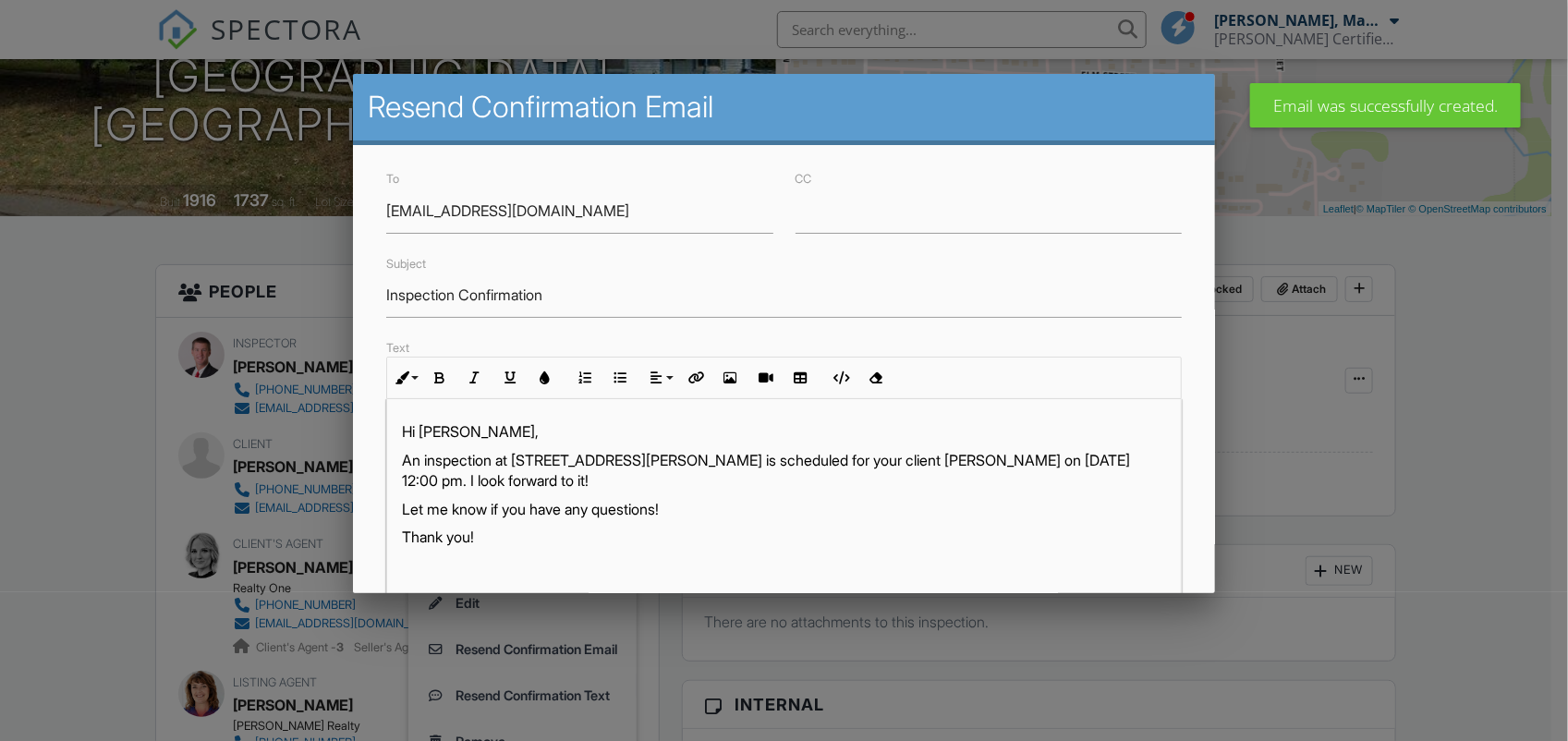
click at [458, 479] on p "An inspection at [STREET_ADDRESS][PERSON_NAME] is scheduled for your client [PE…" at bounding box center [784, 470] width 764 height 42
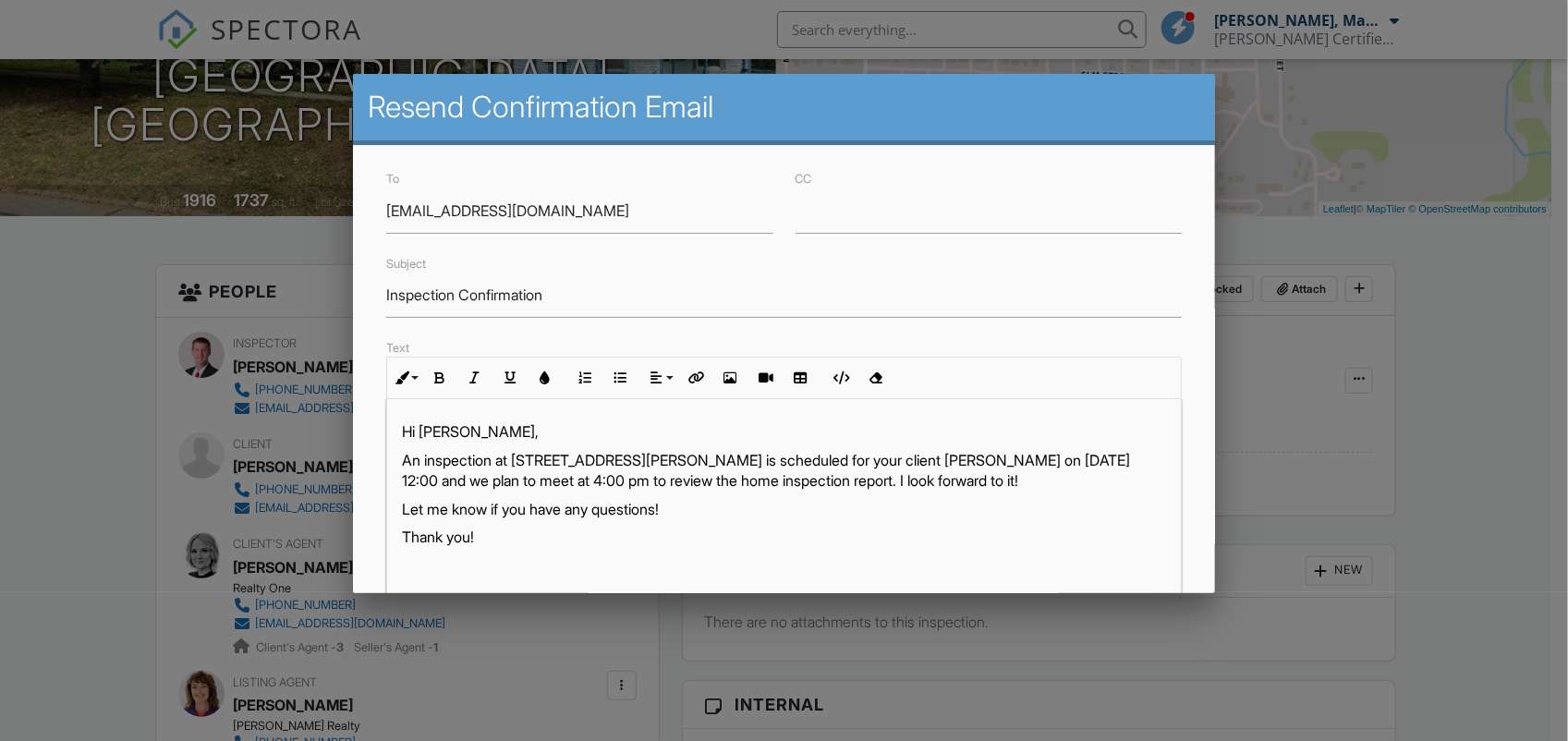
scroll to position [389, 0]
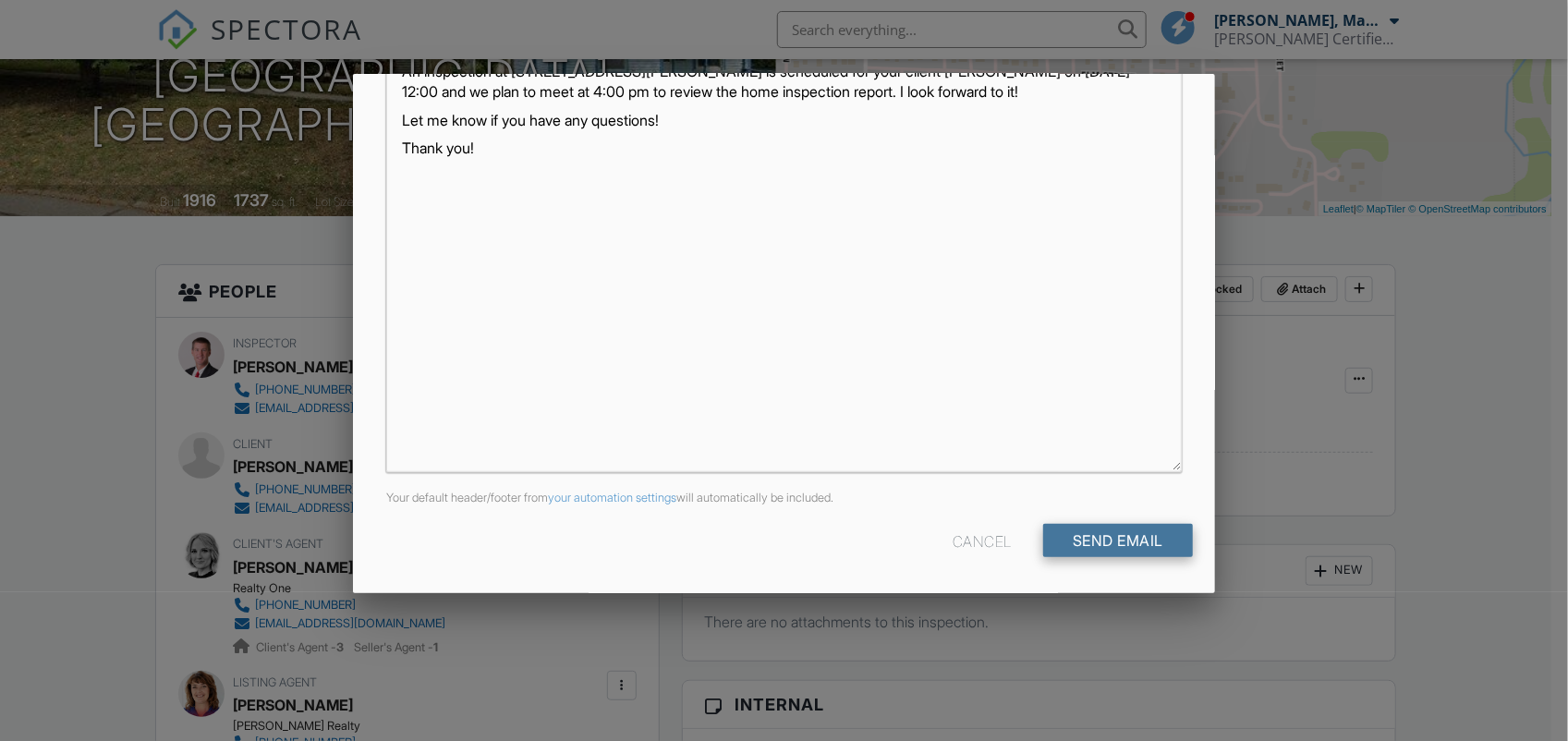
click at [1134, 526] on input "Send Email" at bounding box center [1118, 541] width 150 height 33
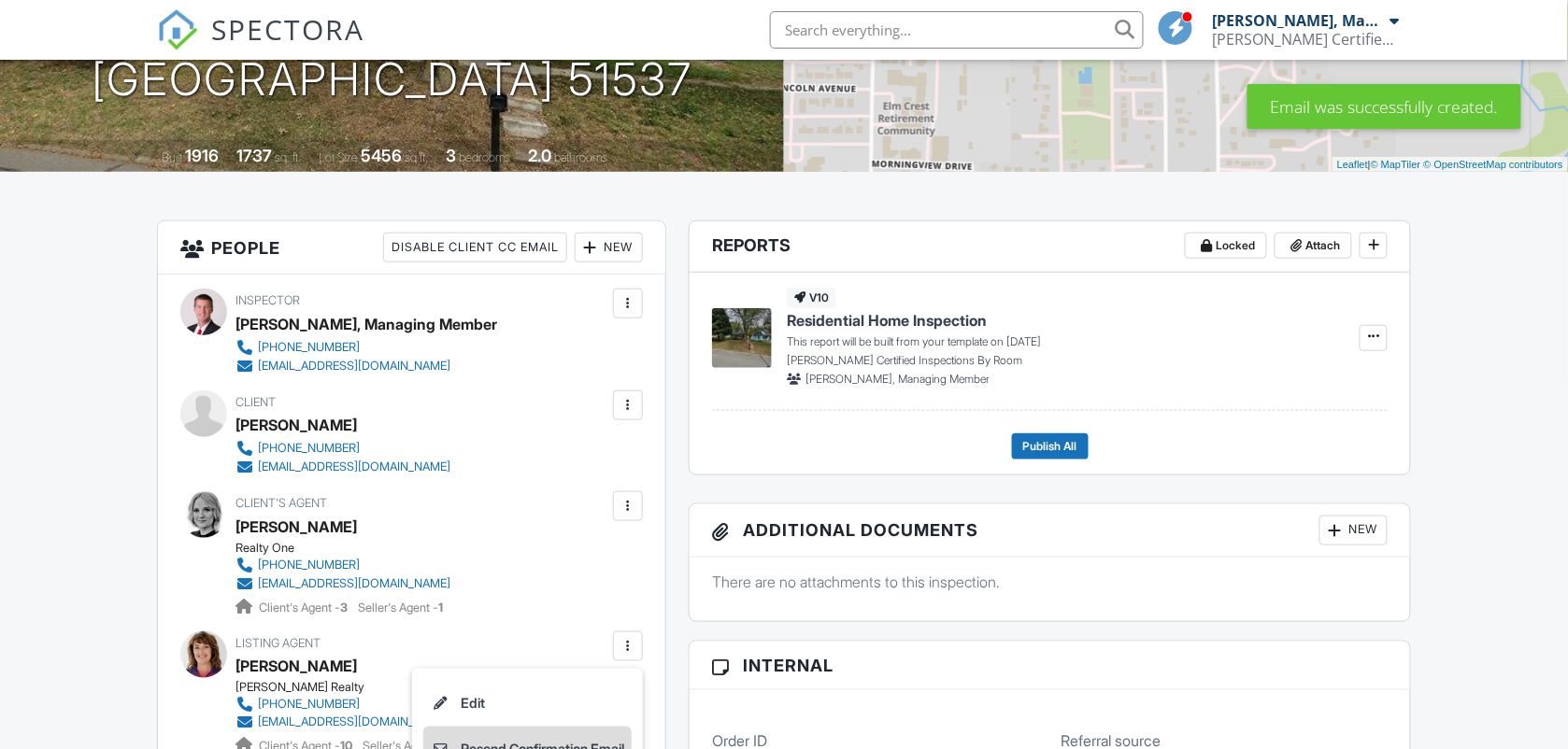
click at [559, 740] on li "Resend Confirmation Email" at bounding box center [527, 750] width 208 height 47
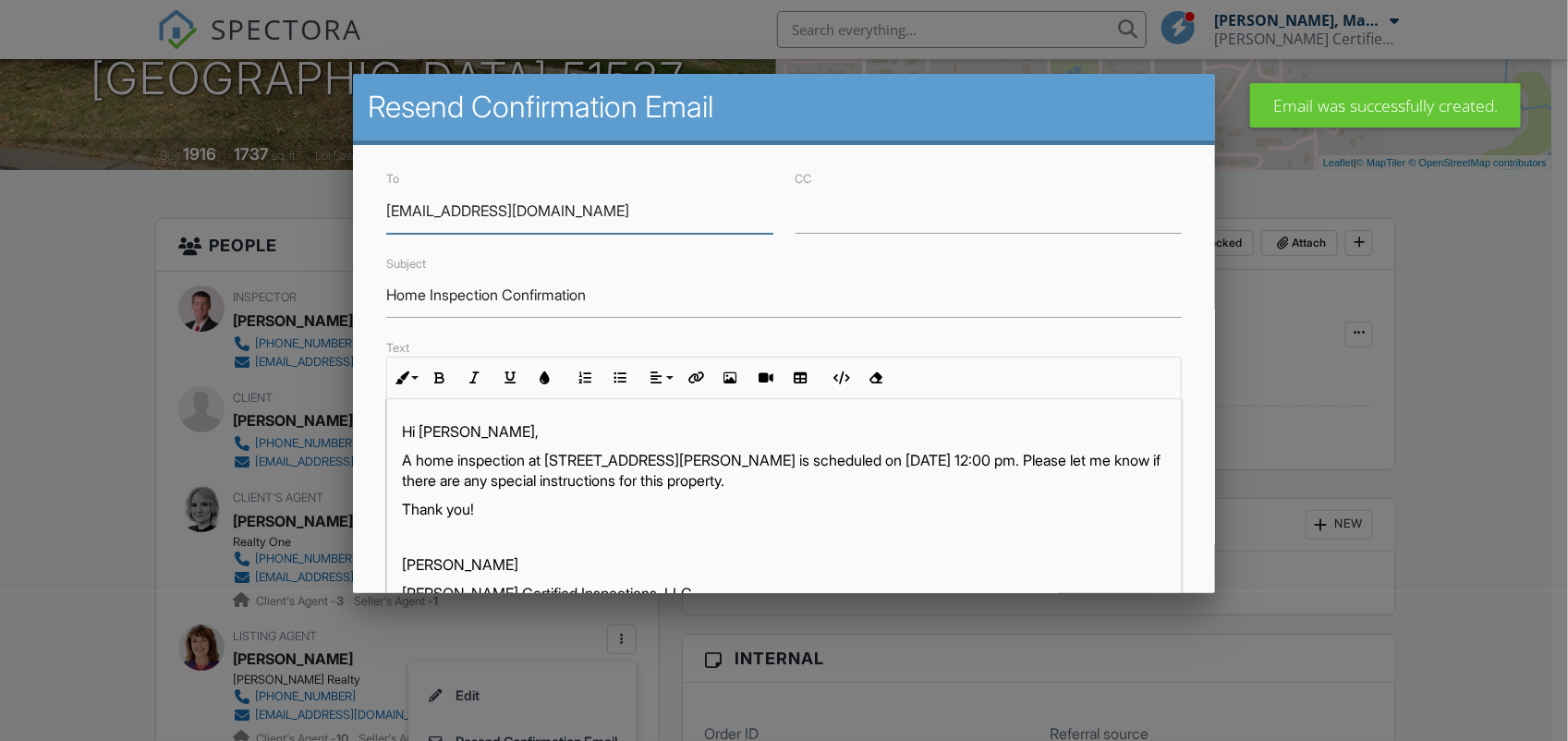
scroll to position [389, 0]
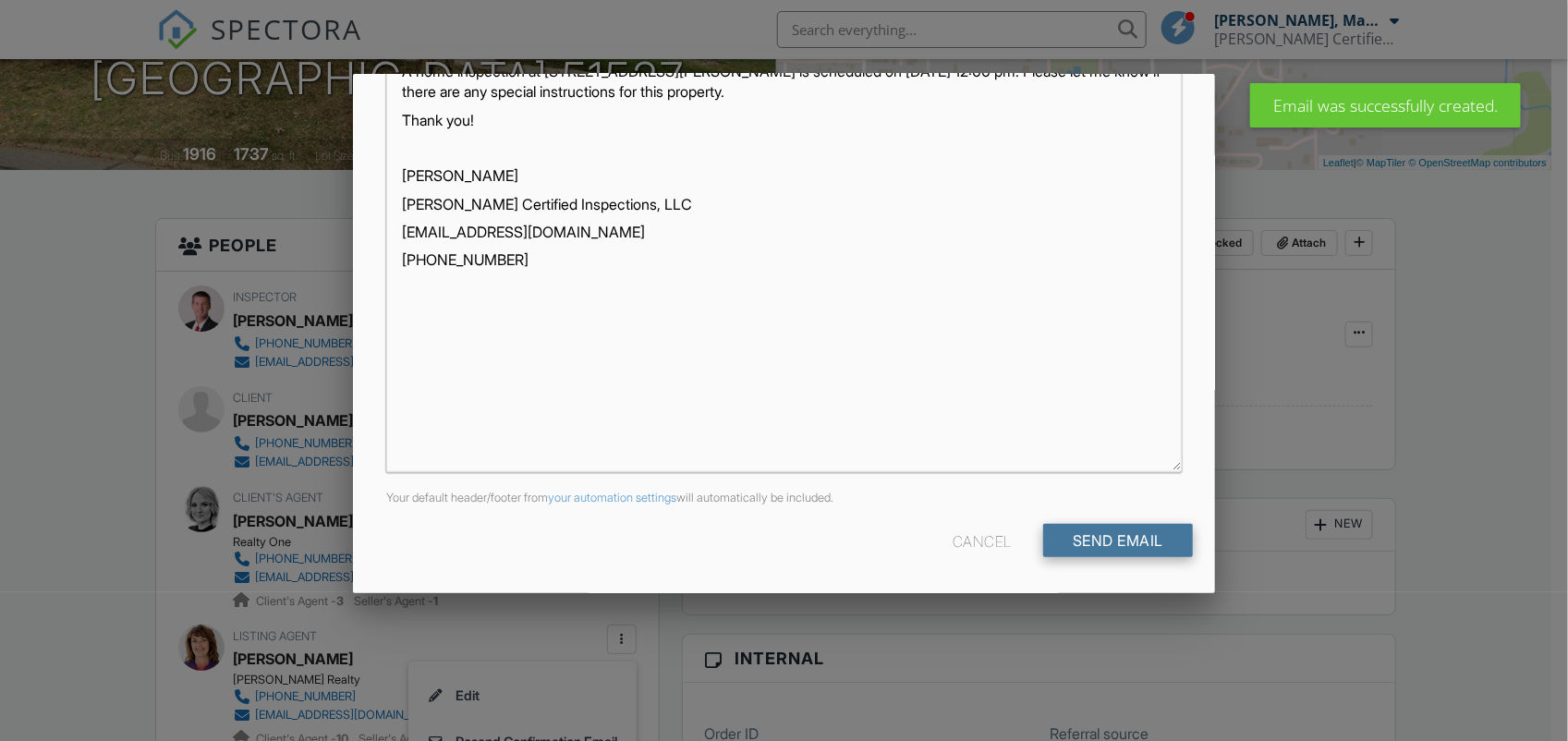
click at [1141, 532] on input "Send Email" at bounding box center [1118, 541] width 150 height 33
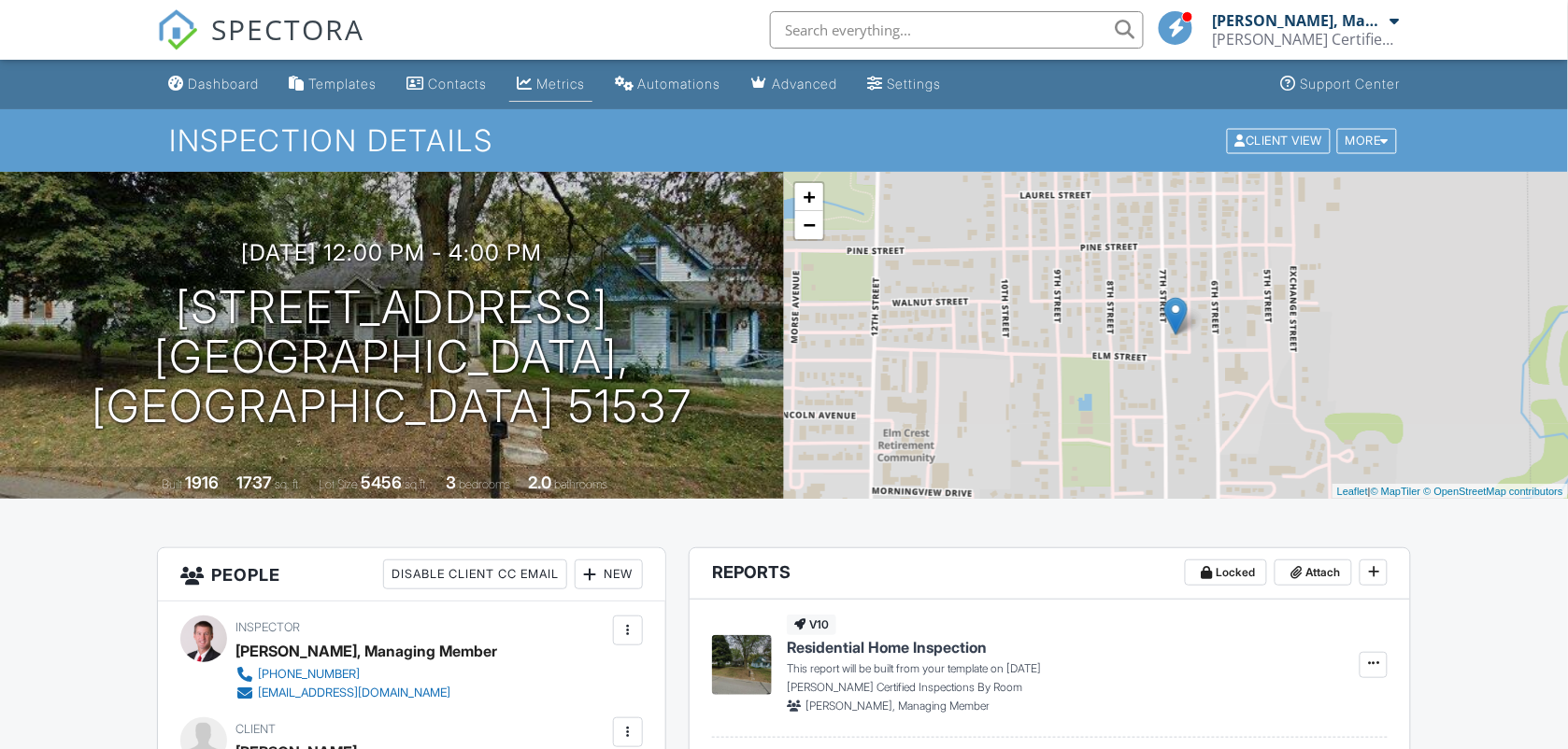
click at [556, 84] on div "Metrics" at bounding box center [560, 83] width 48 height 16
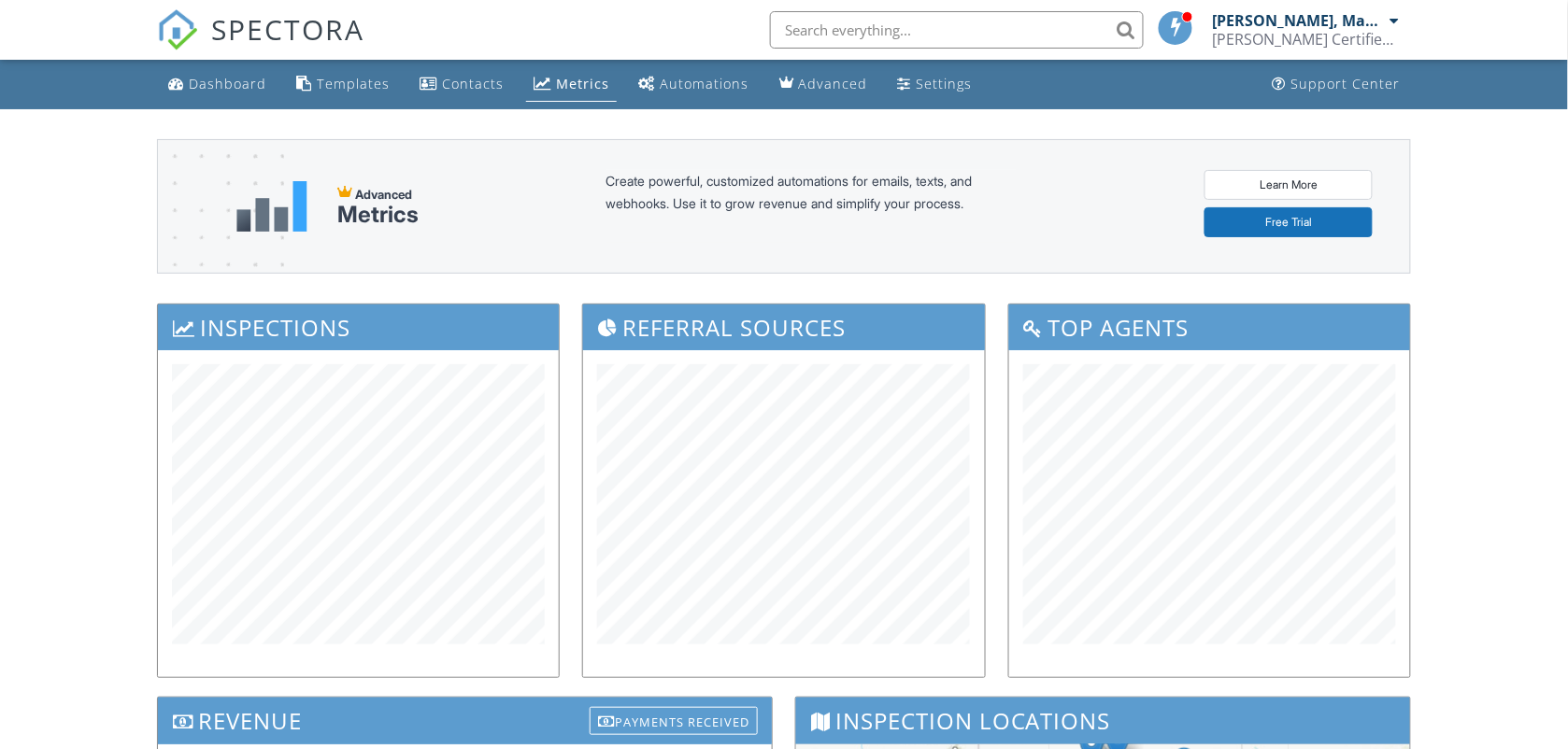
click at [104, 472] on div "Dashboard Templates Contacts Metrics Automations Advanced Settings Support Cent…" at bounding box center [784, 748] width 1568 height 1376
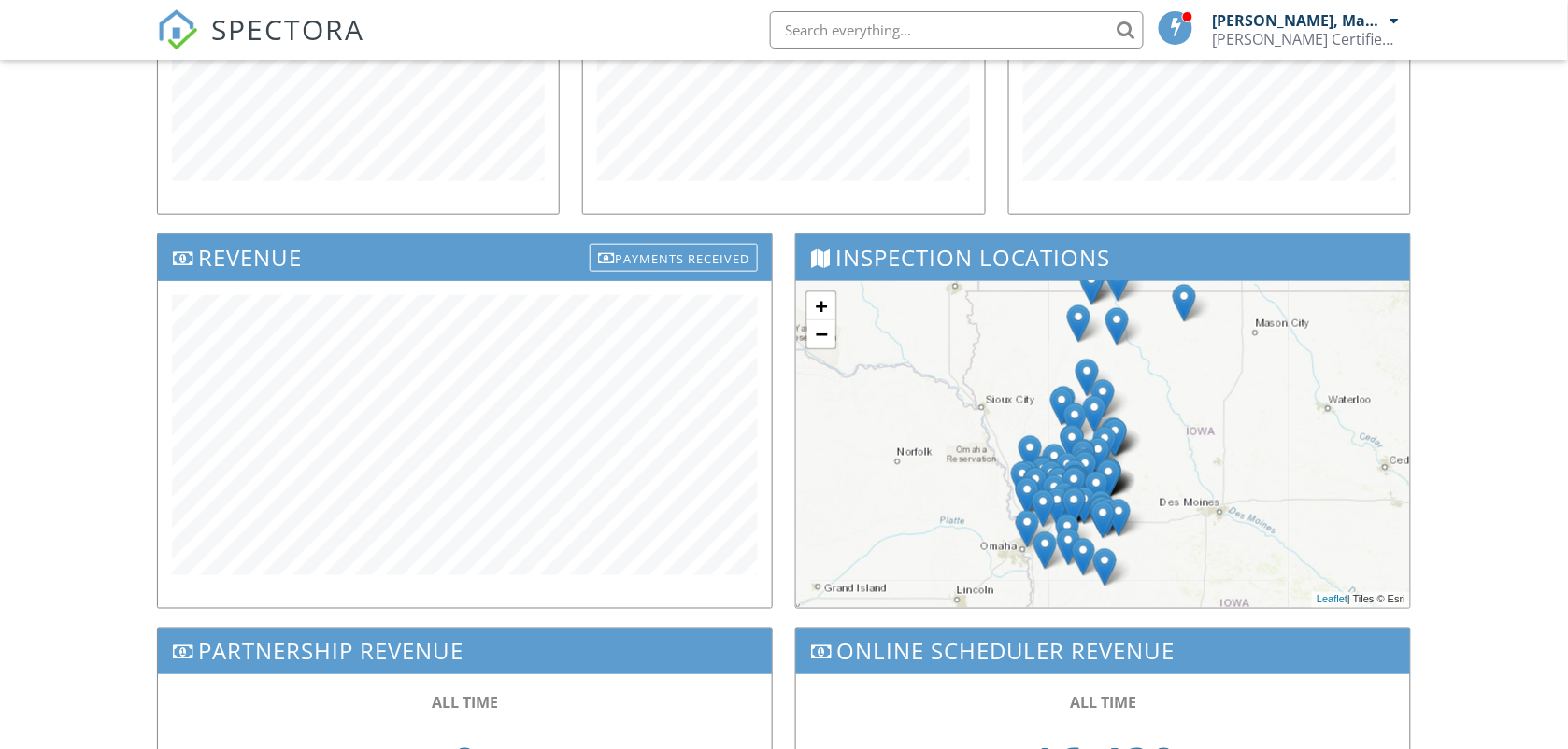
scroll to position [467, 0]
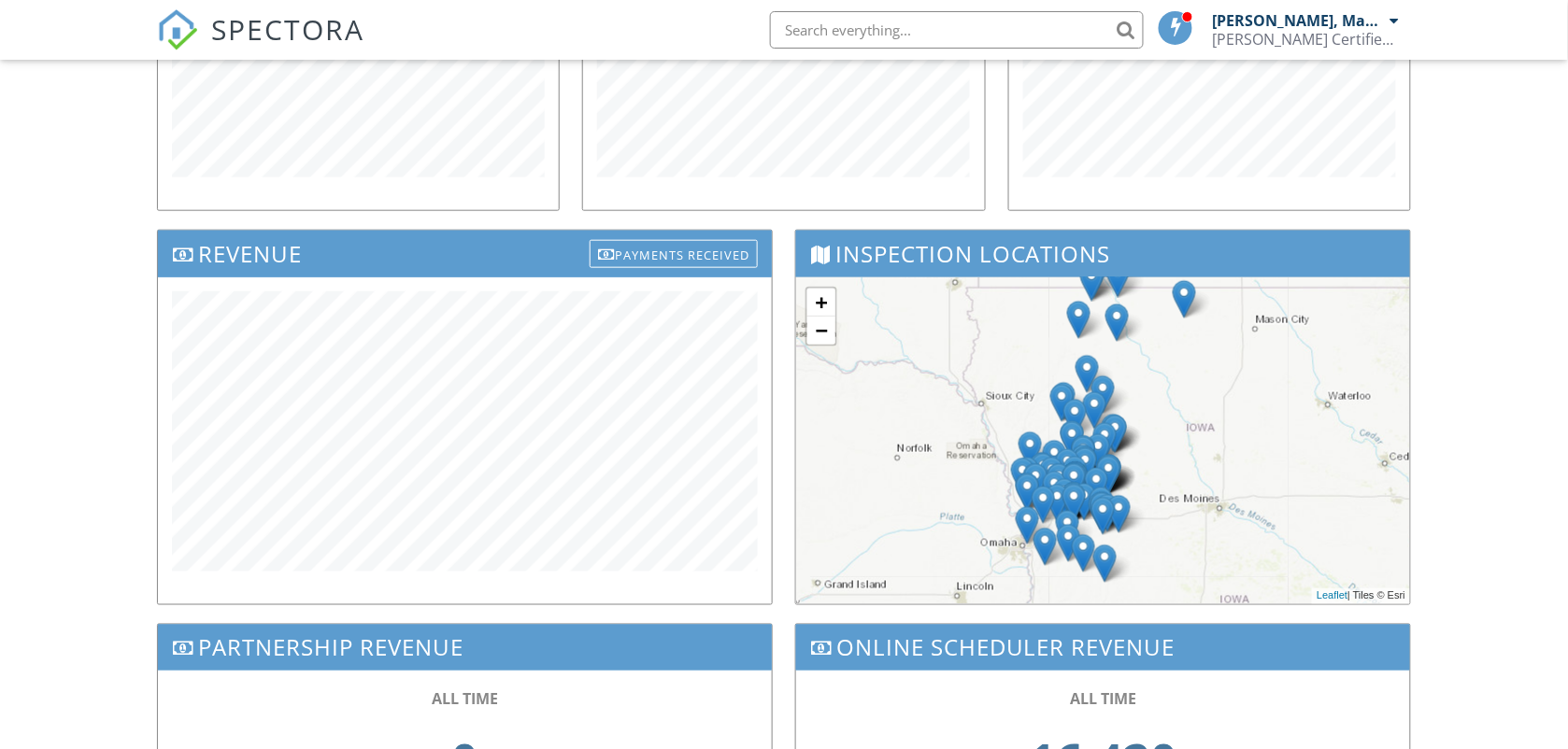
click at [68, 378] on div "Dashboard Templates Contacts Metrics Automations Advanced Settings Support Cent…" at bounding box center [784, 281] width 1568 height 1376
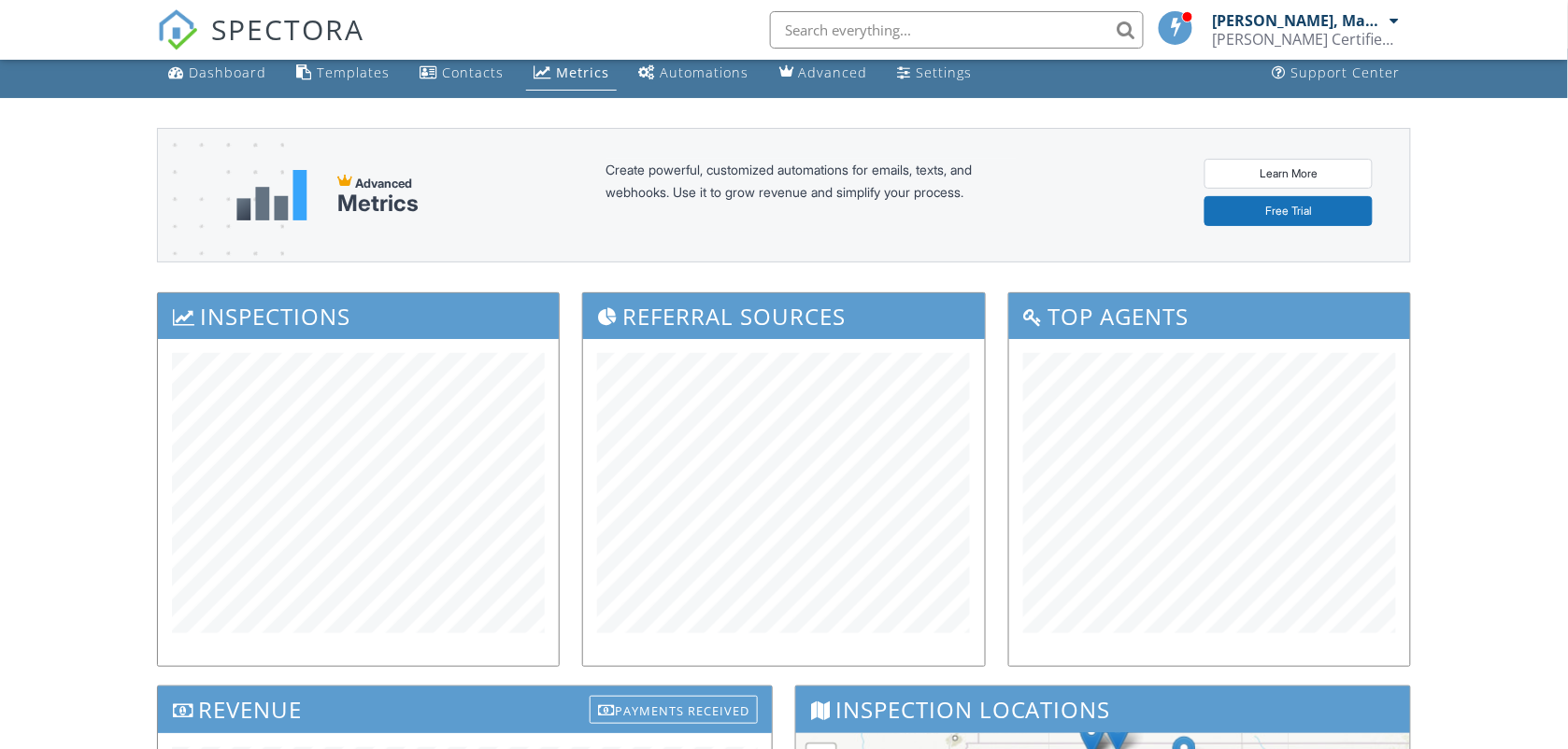
scroll to position [0, 0]
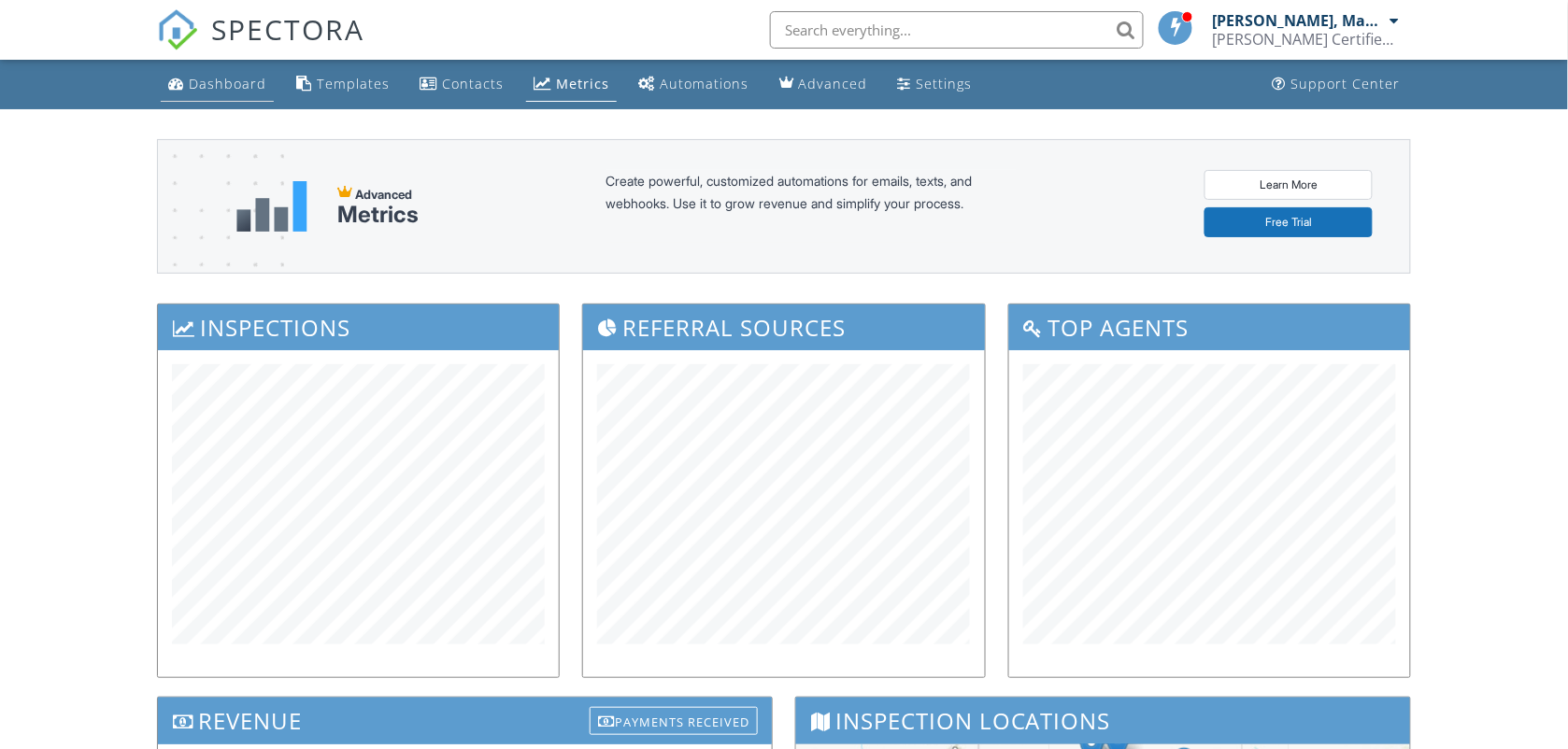
click at [235, 77] on div "Dashboard" at bounding box center [227, 83] width 78 height 18
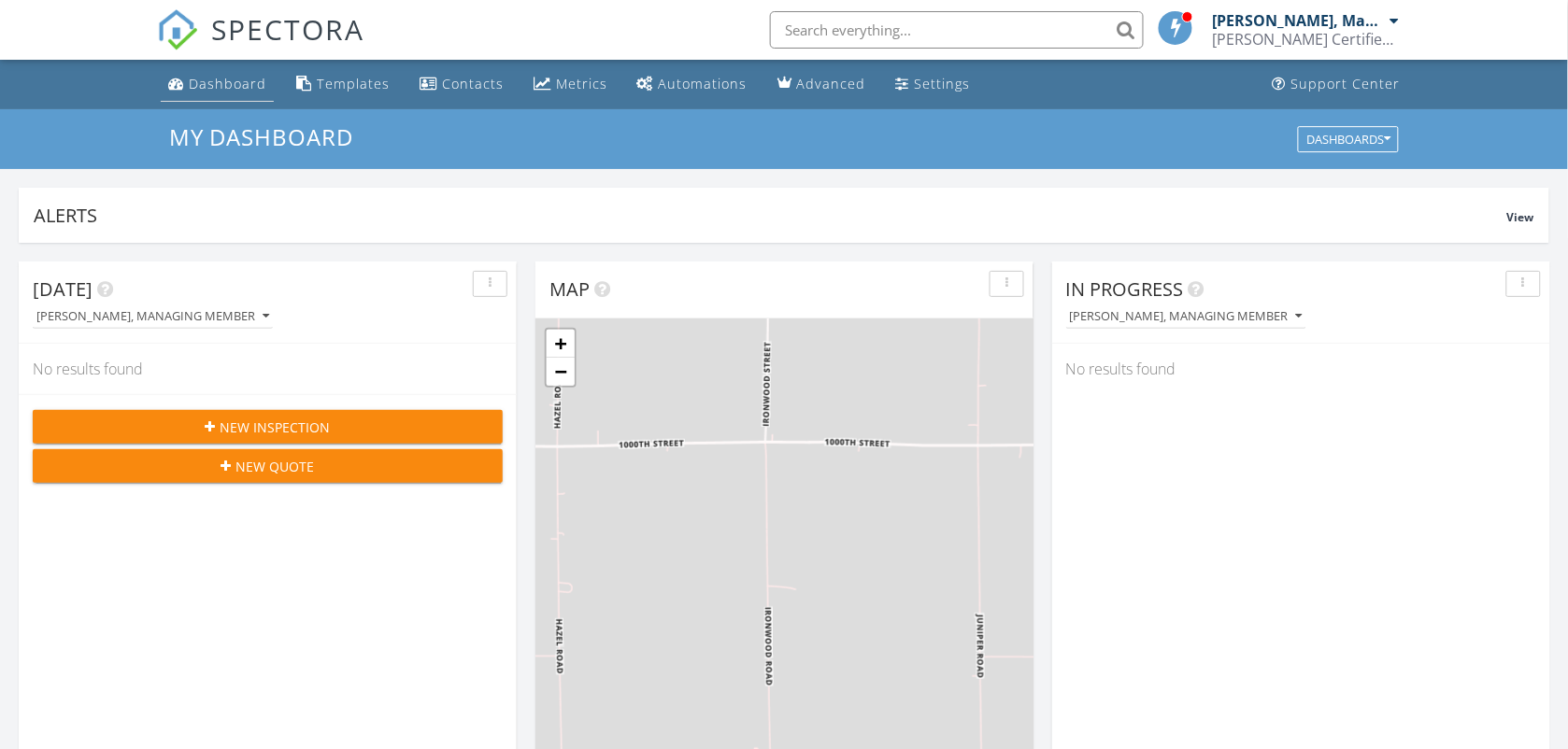
drag, startPoint x: 0, startPoint y: 0, endPoint x: 235, endPoint y: 77, distance: 247.3
click at [235, 77] on div "Dashboard" at bounding box center [227, 83] width 78 height 18
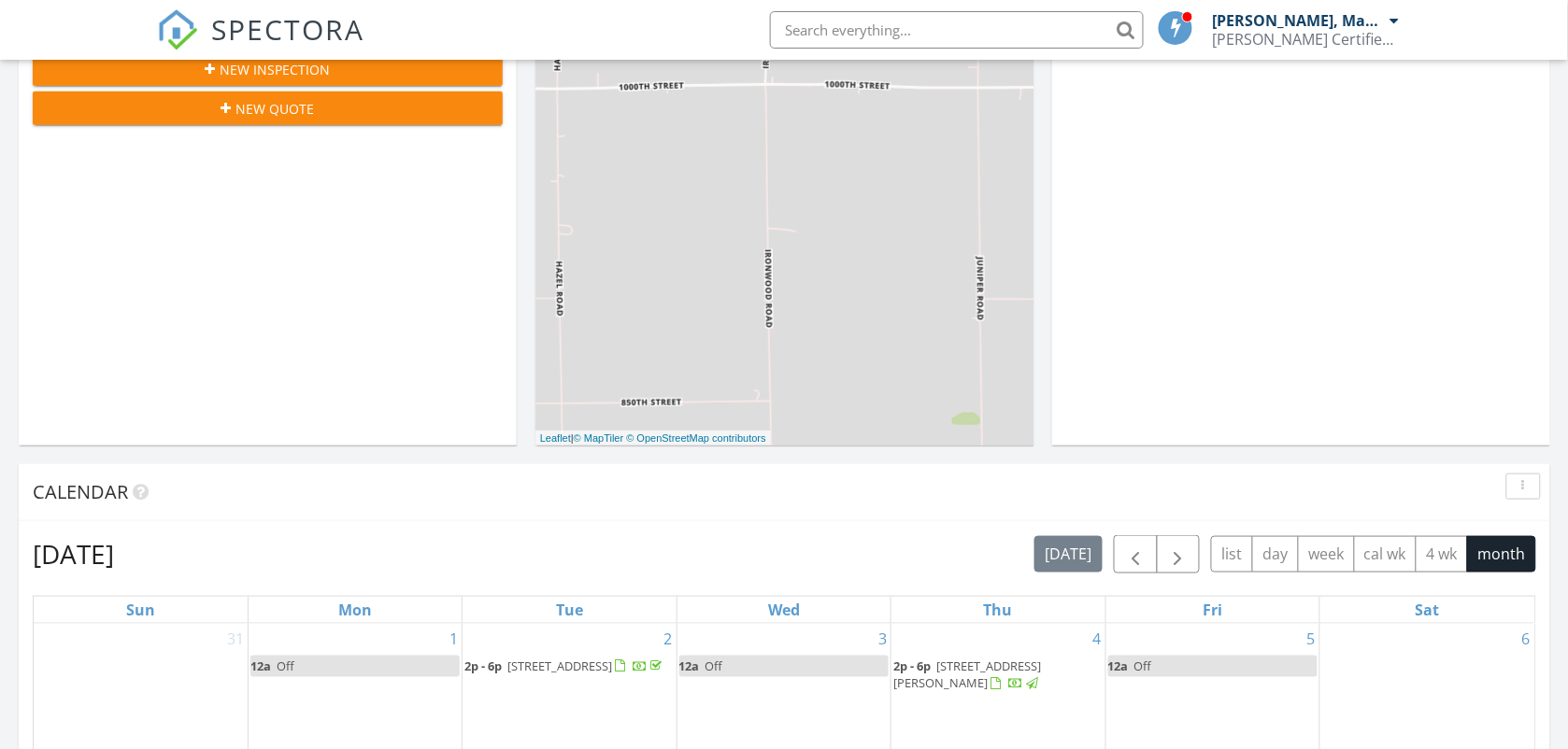
scroll to position [561, 0]
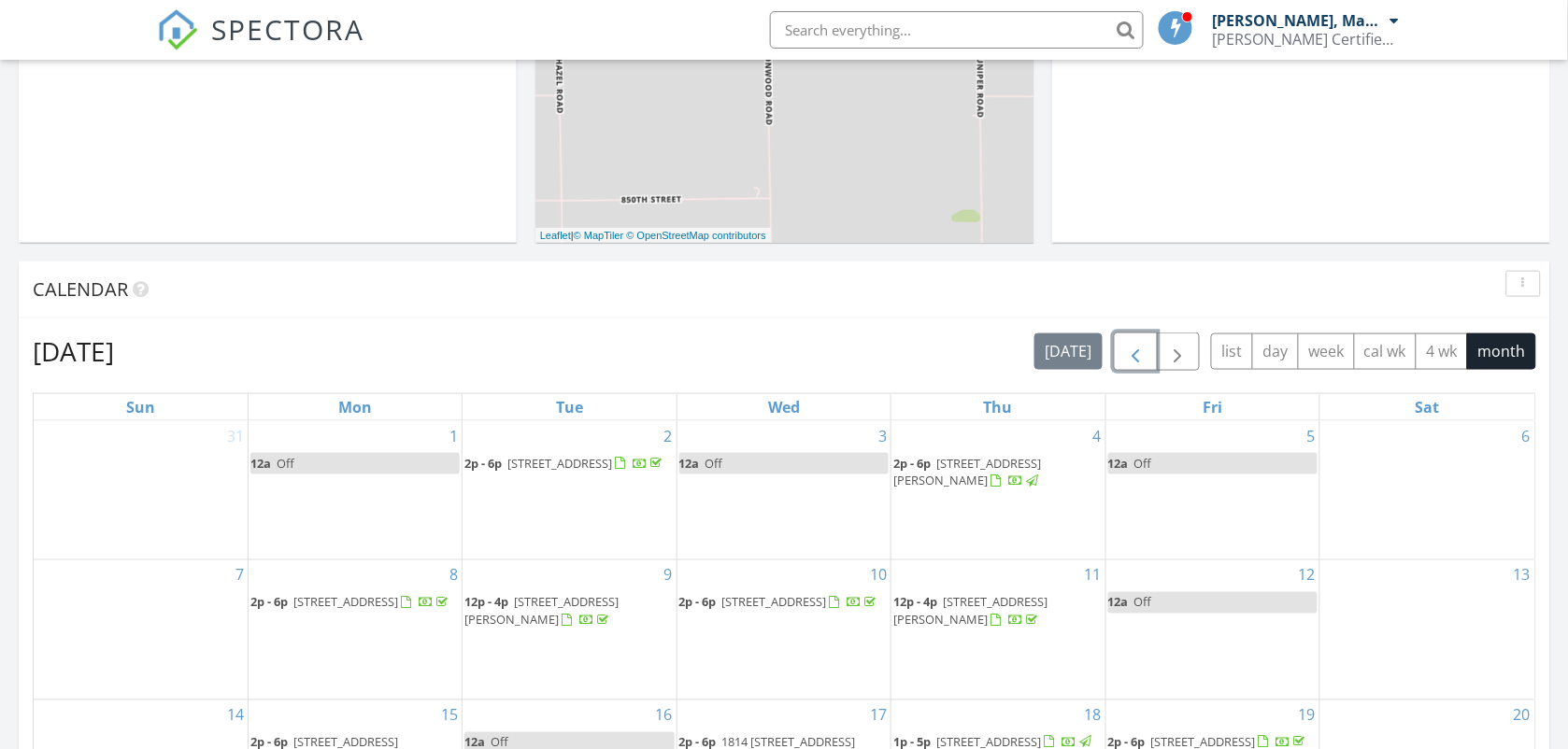
click at [1114, 342] on button "button" at bounding box center [1135, 351] width 44 height 38
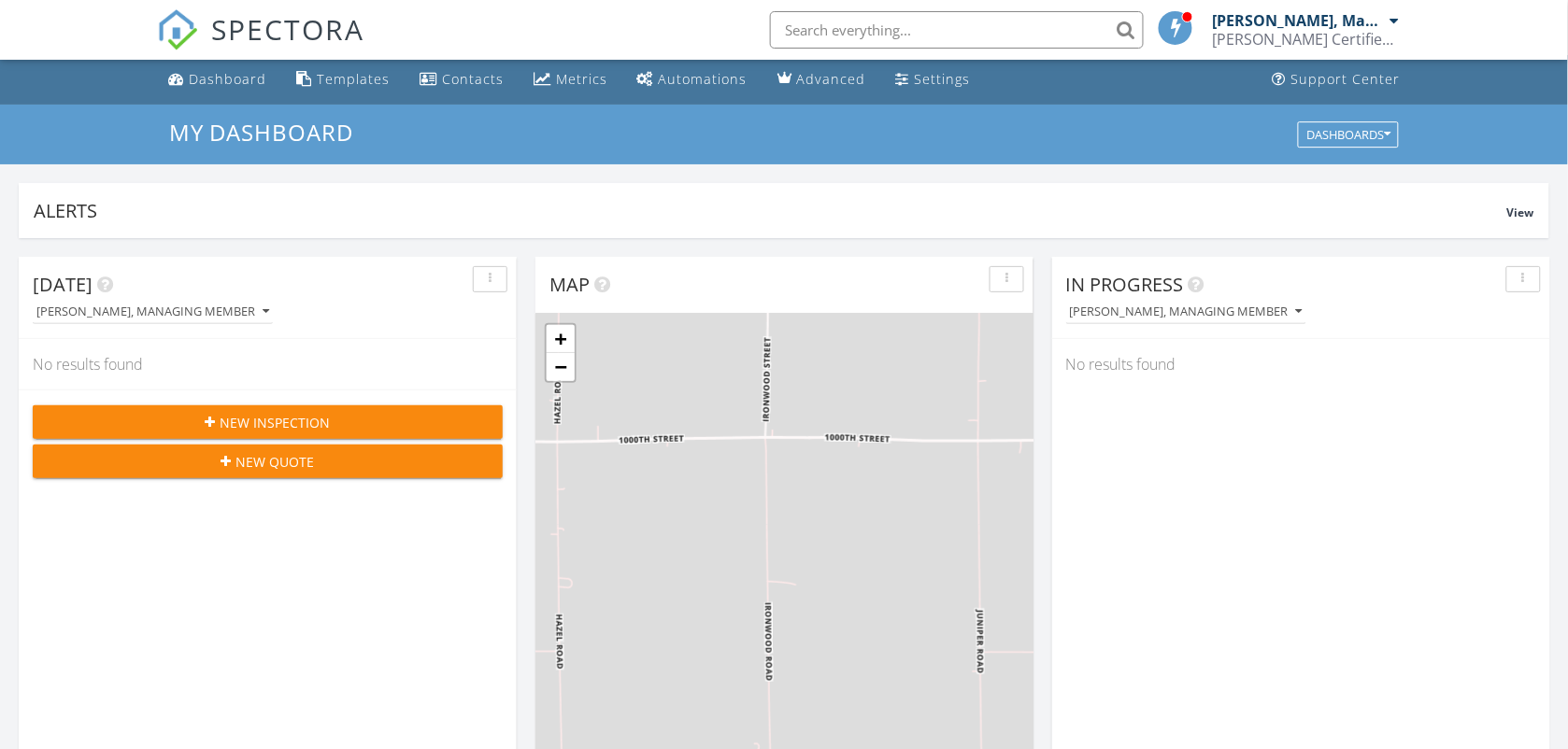
scroll to position [0, 0]
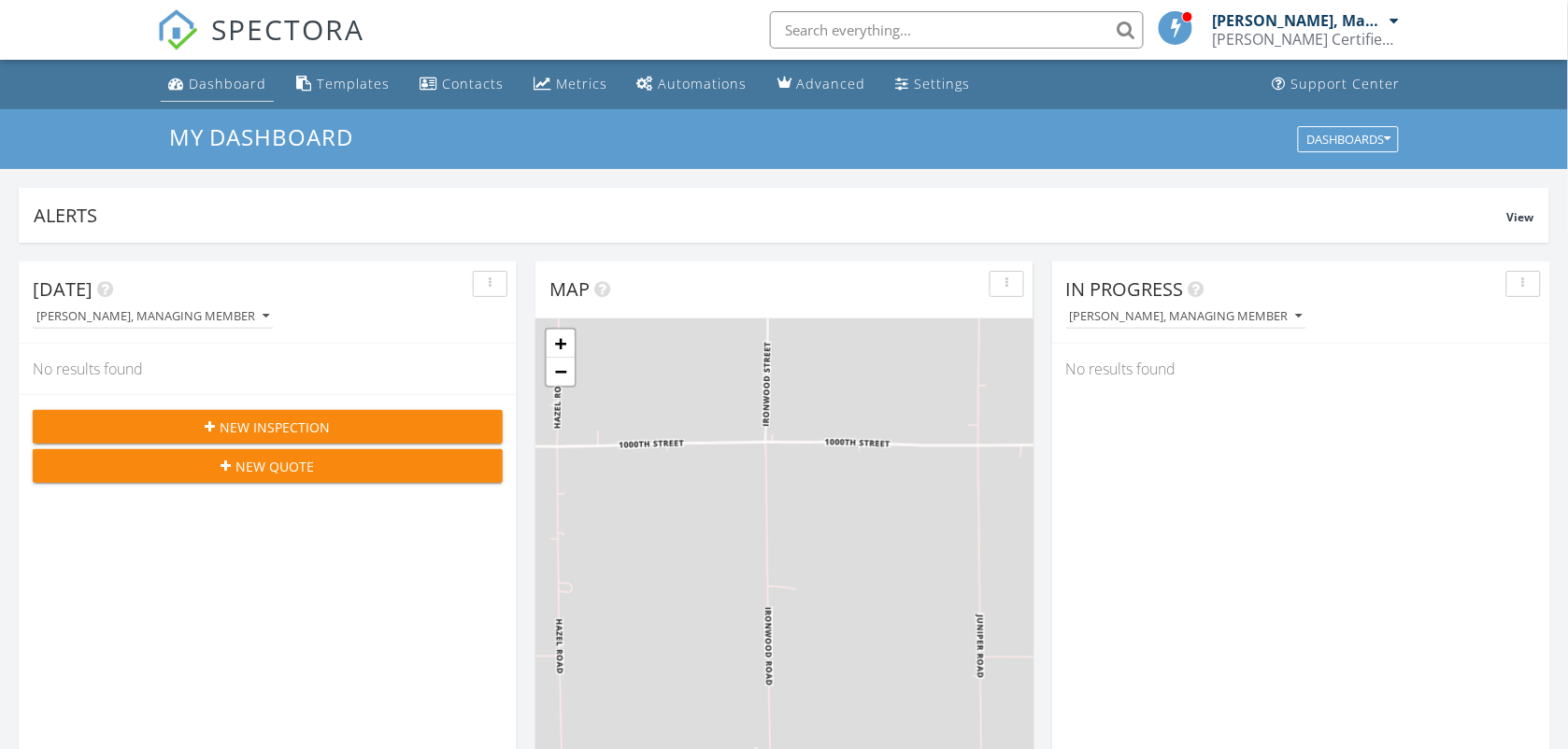
click at [222, 76] on div "Dashboard" at bounding box center [227, 83] width 78 height 18
